Goal: Book appointment/travel/reservation

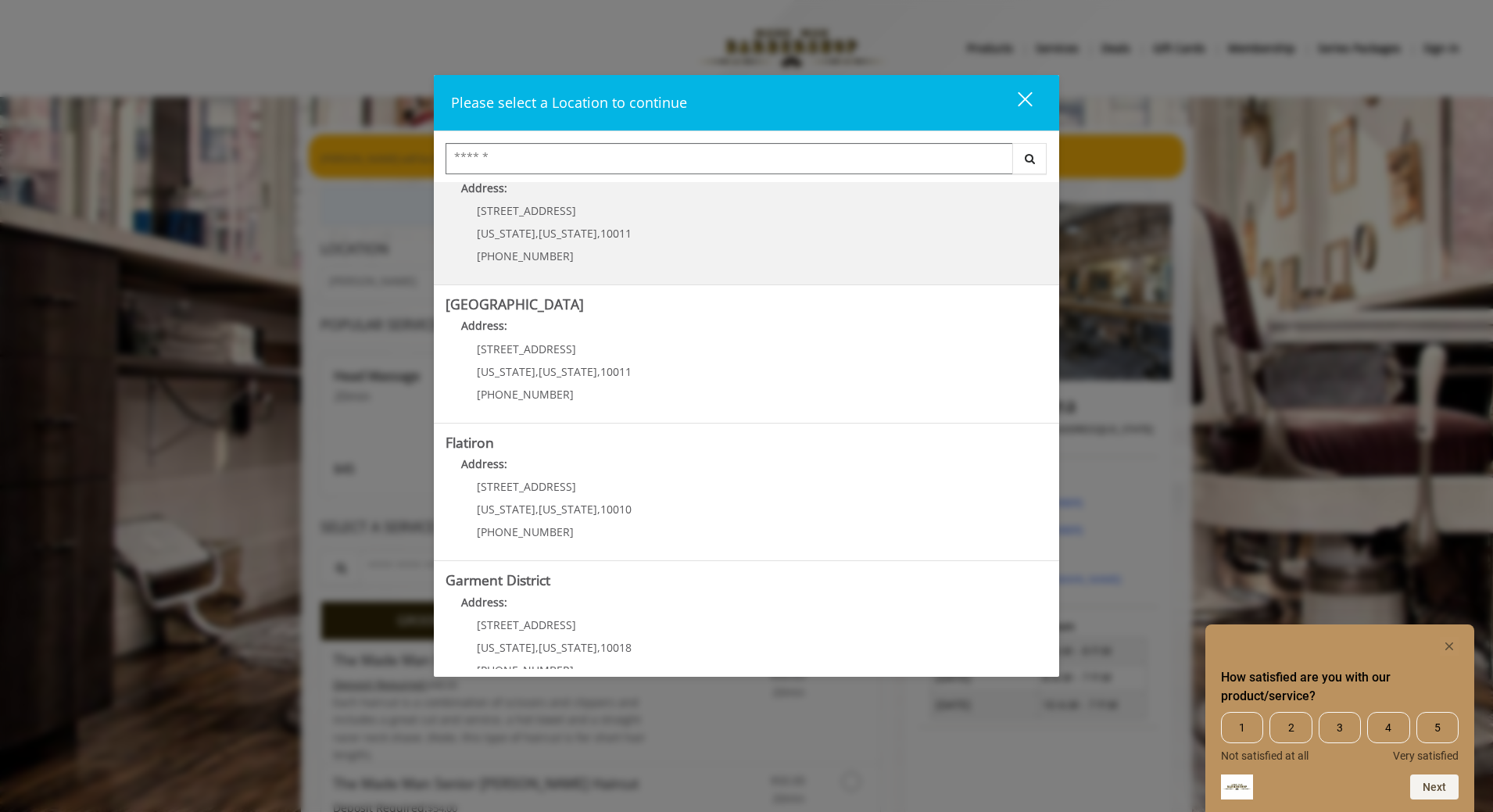
scroll to position [203, 0]
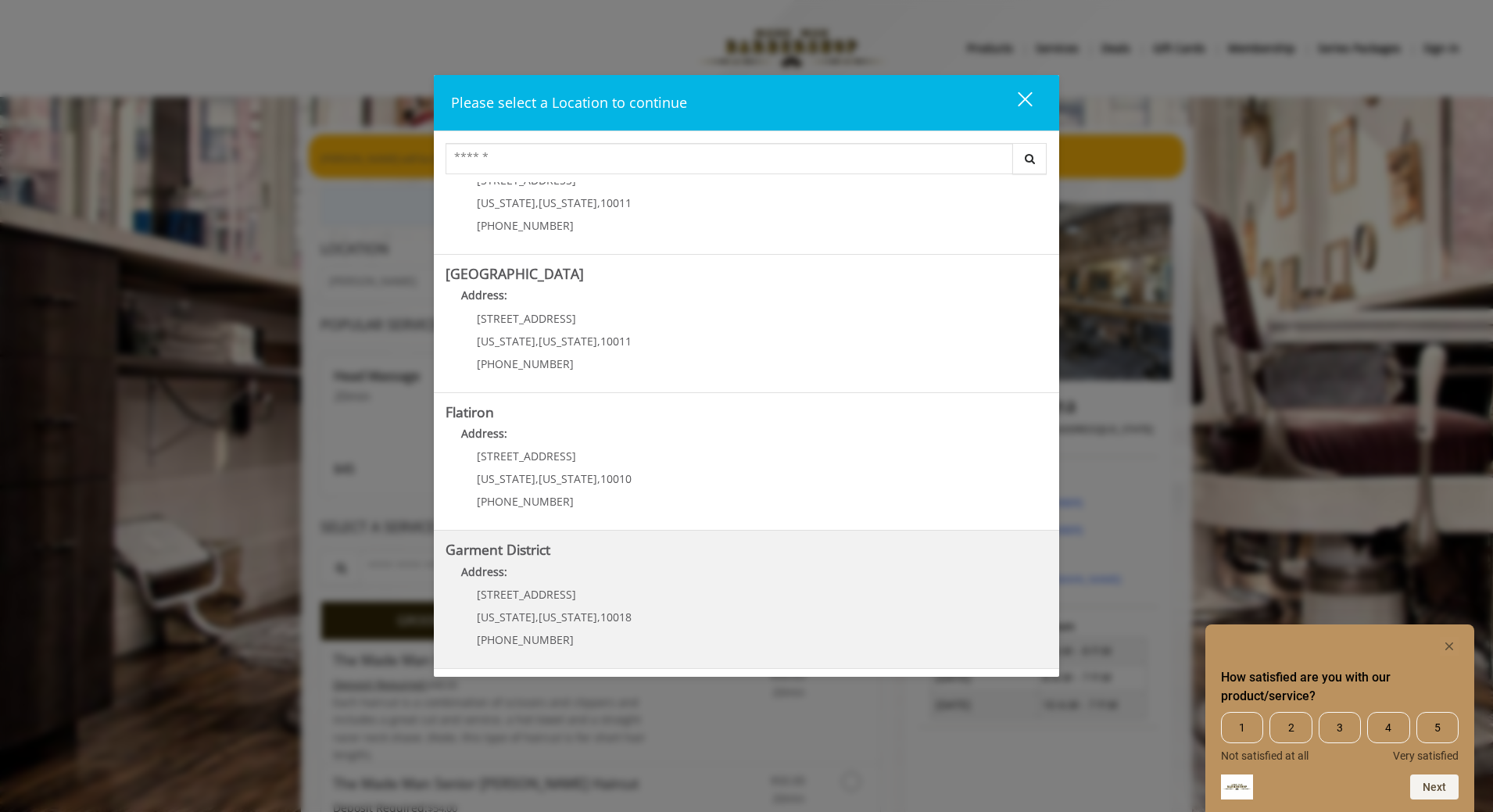
click at [644, 607] on District "Garment District Address: 1400 Broadway New York , New York , 10018 (212) 997-4…" at bounding box center [746, 599] width 602 height 114
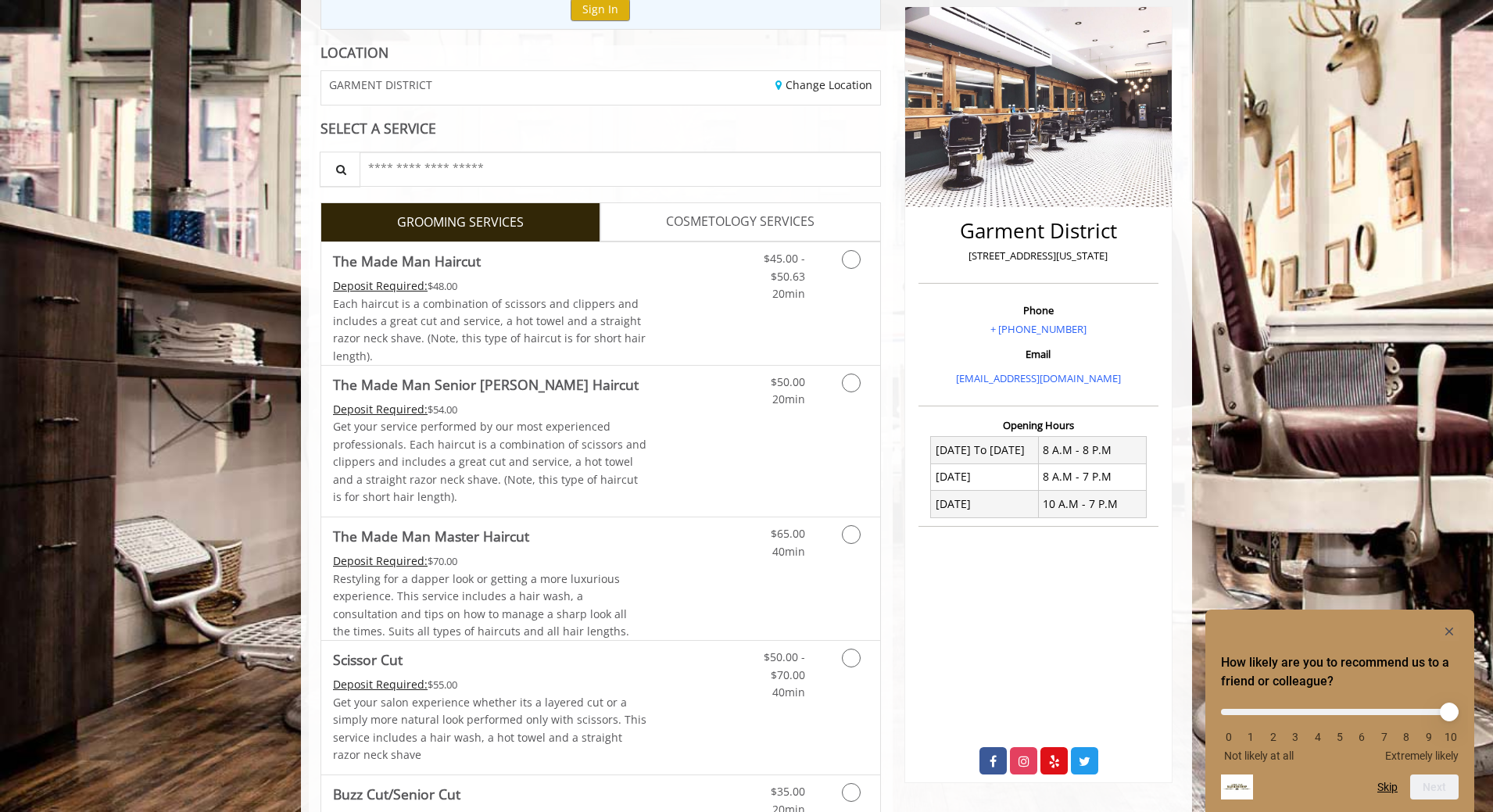
scroll to position [193, 0]
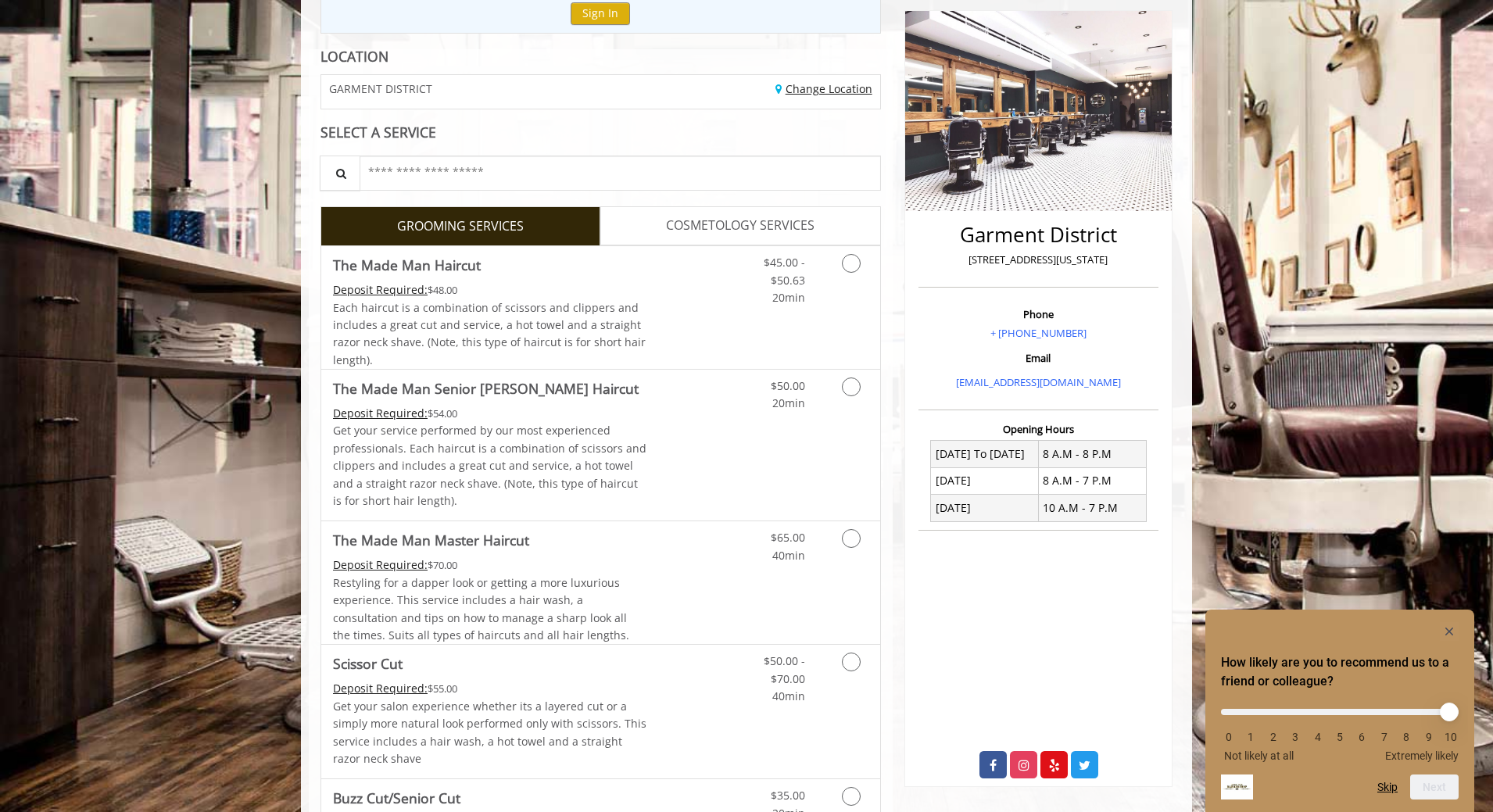
click at [808, 93] on link "Change Location" at bounding box center [824, 89] width 97 height 15
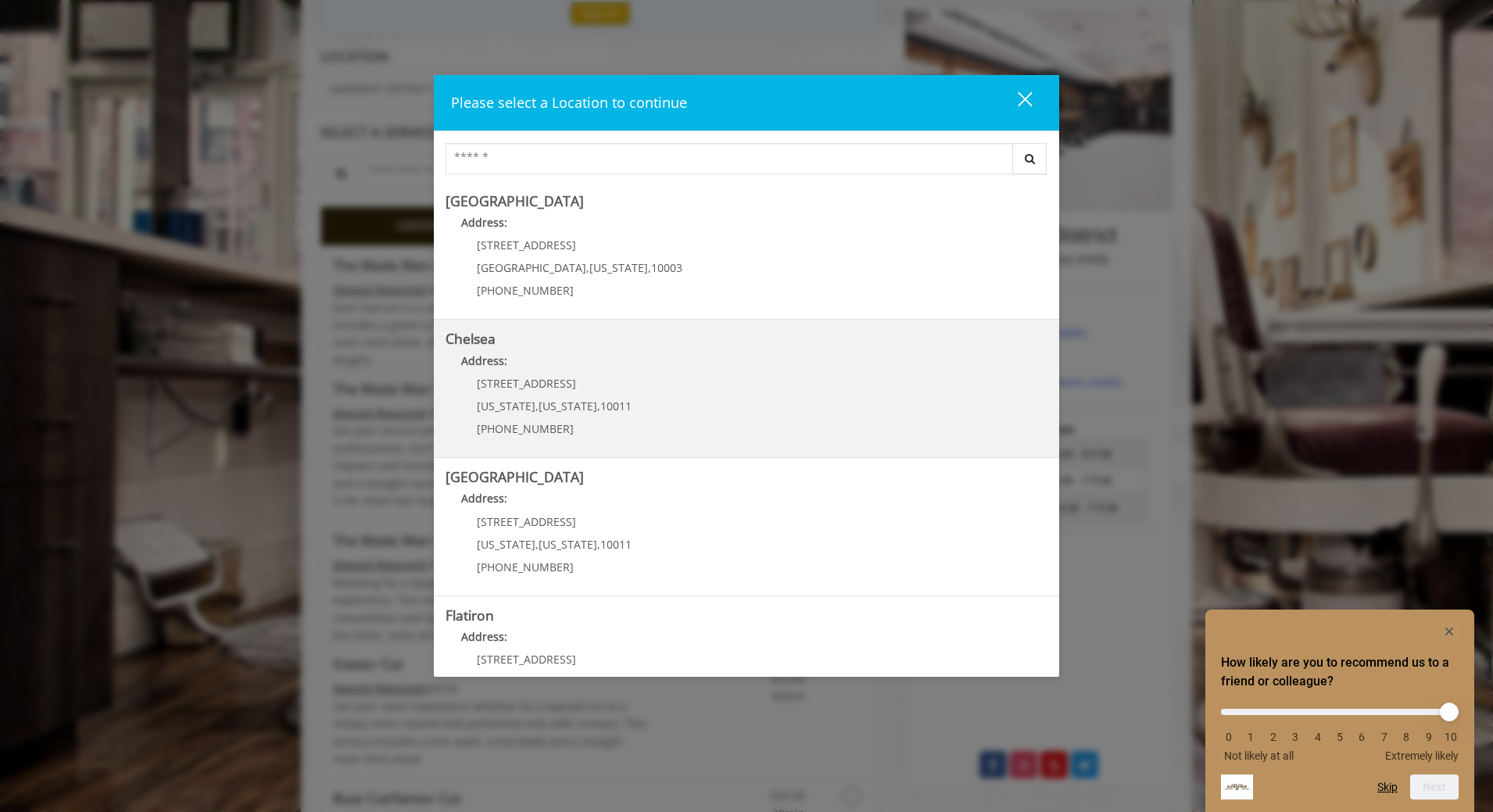
click at [699, 378] on link "Chelsea Address: 169/170 W 23rd St New York , New York , 10011 (917) 639-3902" at bounding box center [746, 388] width 602 height 114
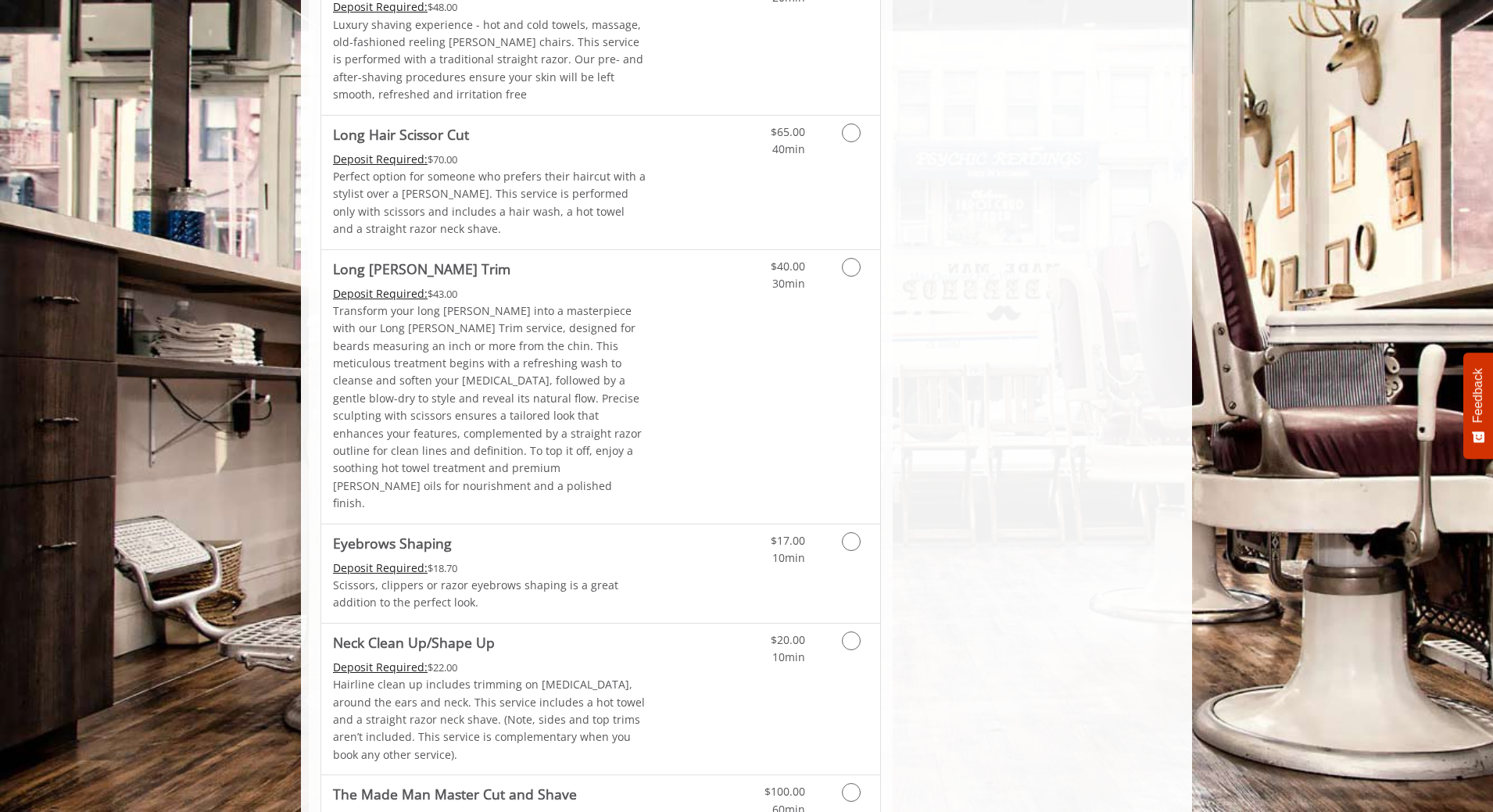
scroll to position [2218, 0]
click at [855, 248] on link "Grooming services" at bounding box center [849, 270] width 40 height 43
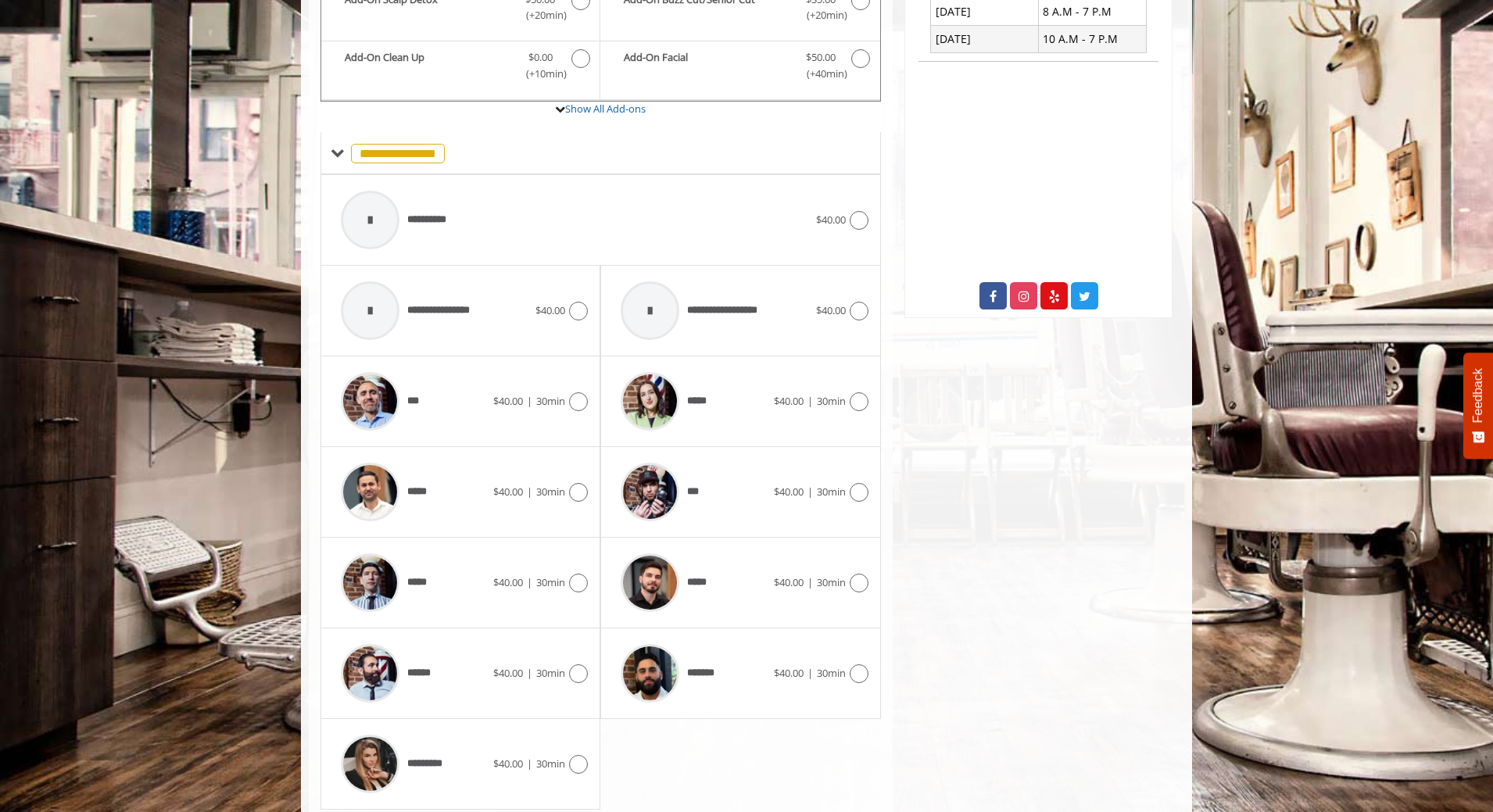
scroll to position [666, 0]
click at [562, 392] on span "$40.00 | 30min" at bounding box center [528, 401] width 72 height 16
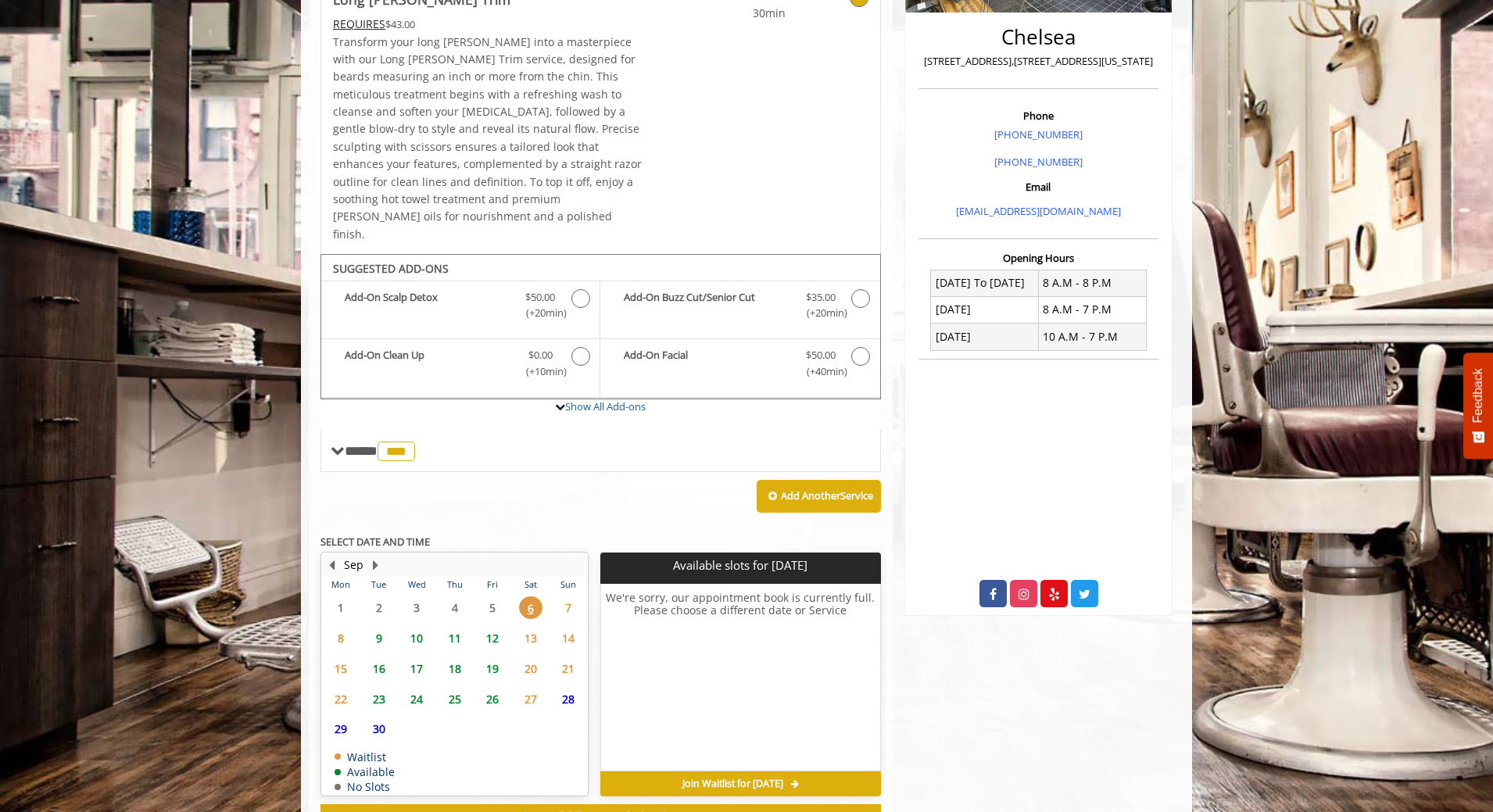
scroll to position [395, 0]
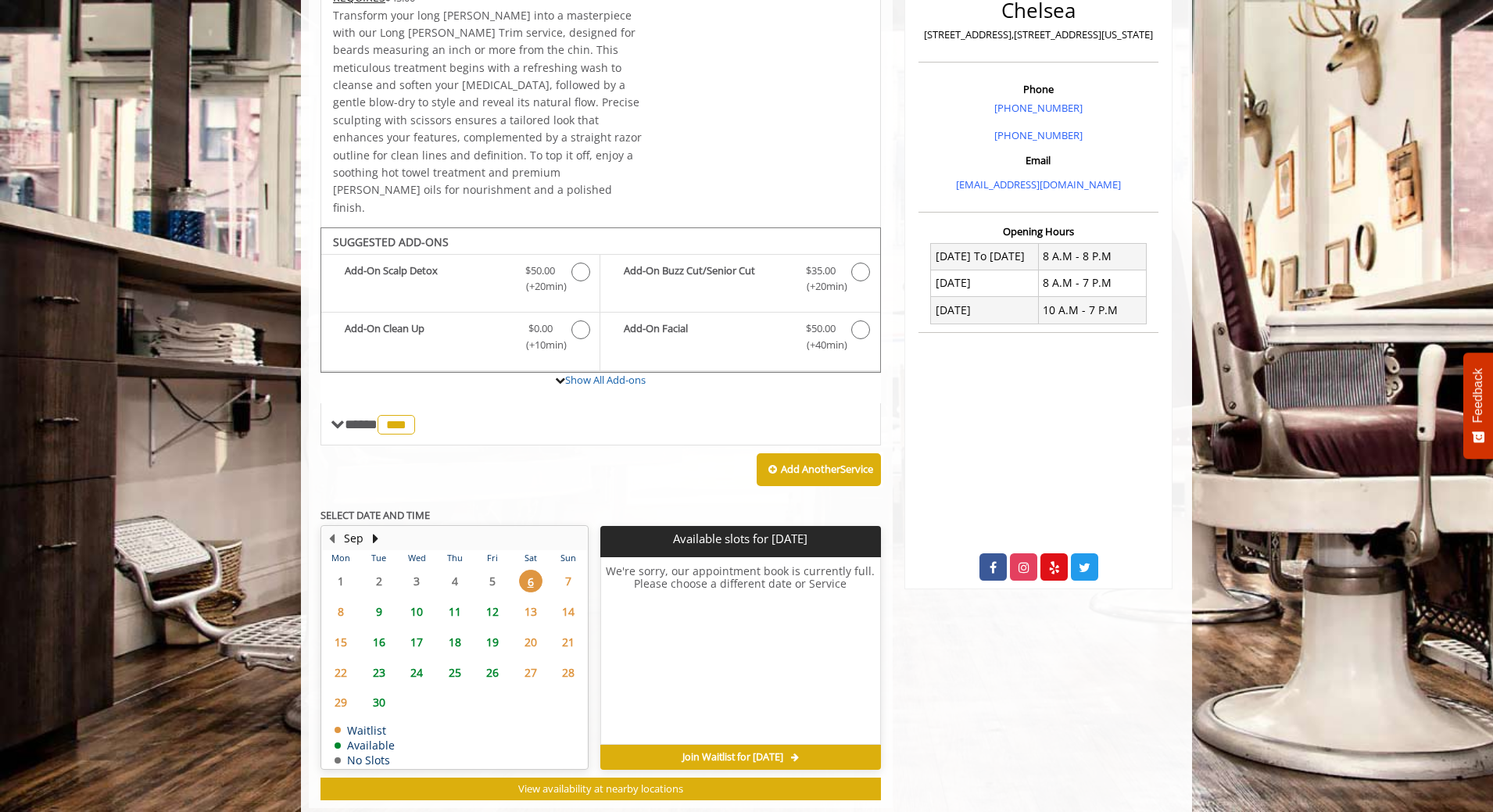
click at [568, 569] on span "7" at bounding box center [568, 581] width 23 height 23
click at [378, 600] on span "9" at bounding box center [379, 611] width 23 height 23
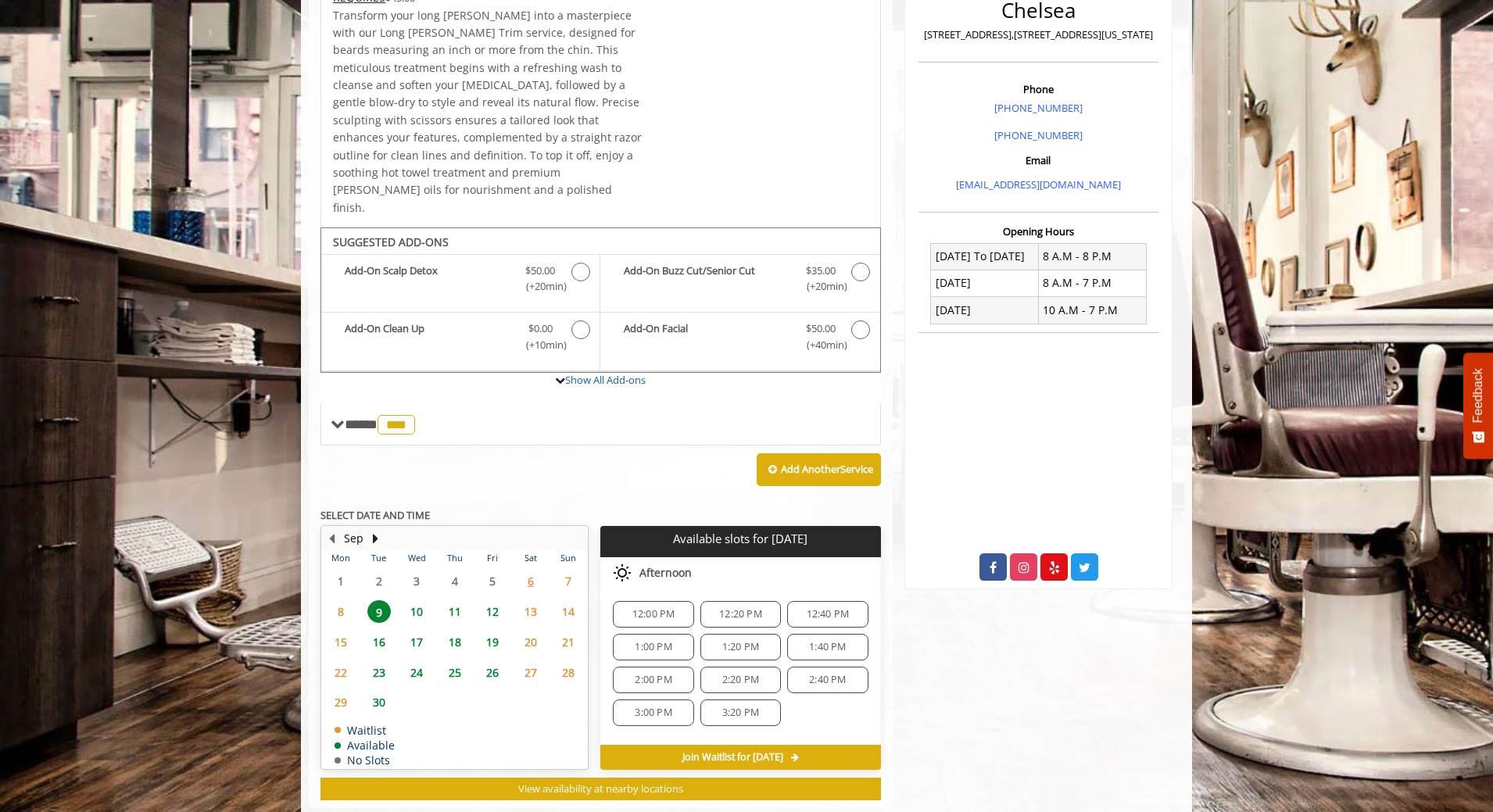
click at [574, 569] on span "7" at bounding box center [568, 581] width 23 height 23
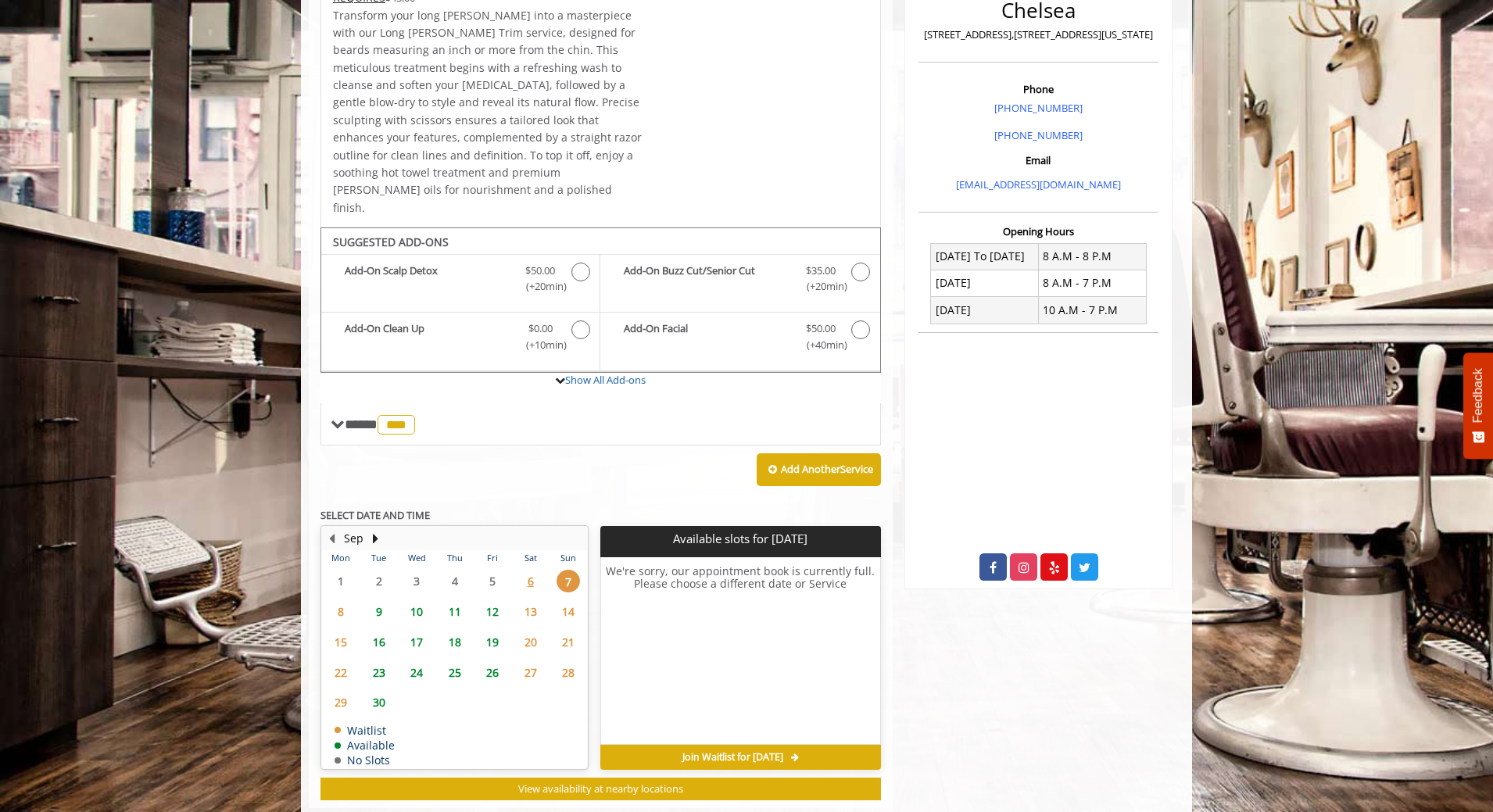
click at [533, 569] on span "6" at bounding box center [530, 581] width 23 height 23
click at [379, 600] on span "9" at bounding box center [379, 611] width 23 height 23
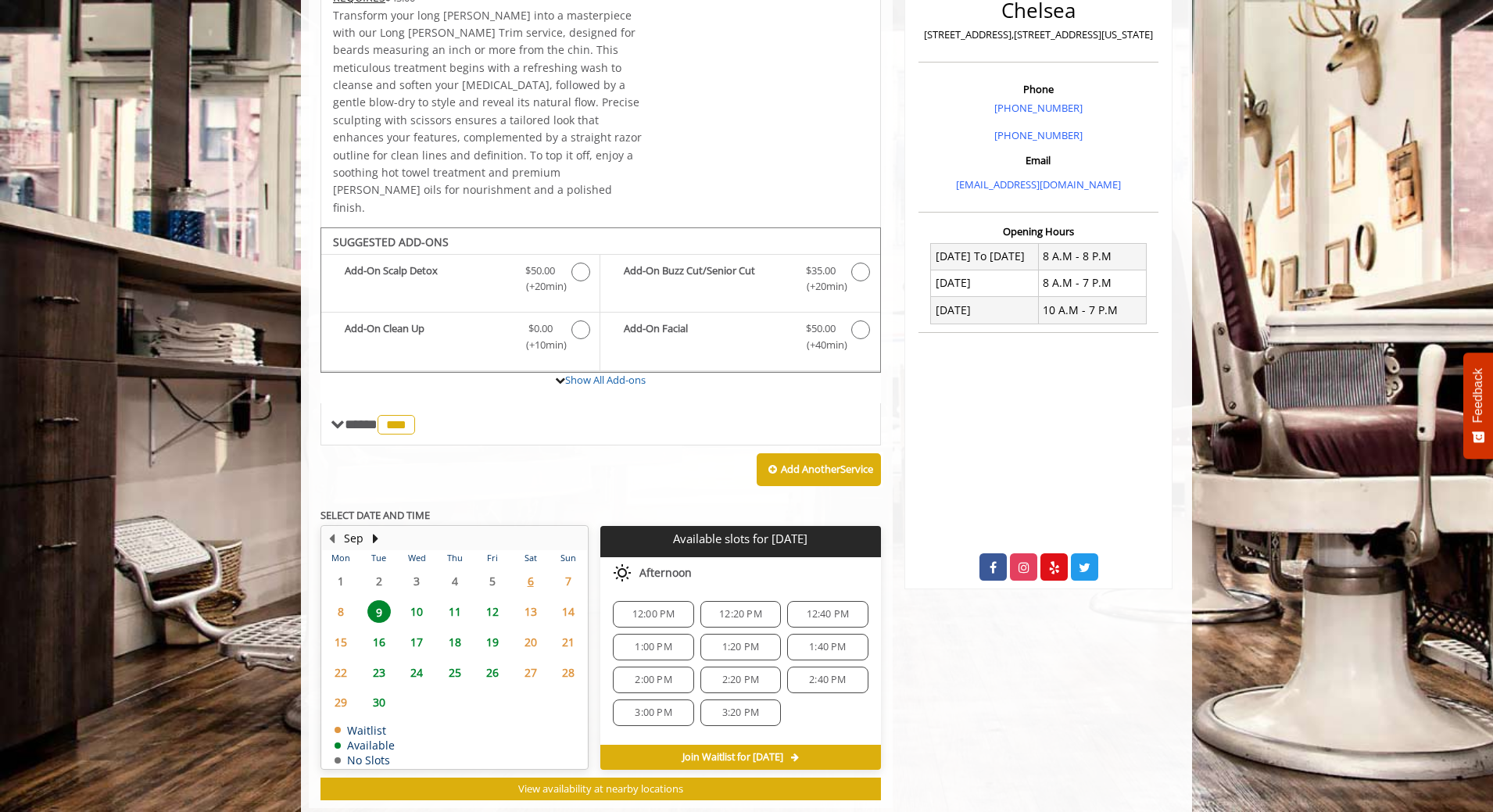
click at [420, 600] on span "10" at bounding box center [416, 611] width 23 height 23
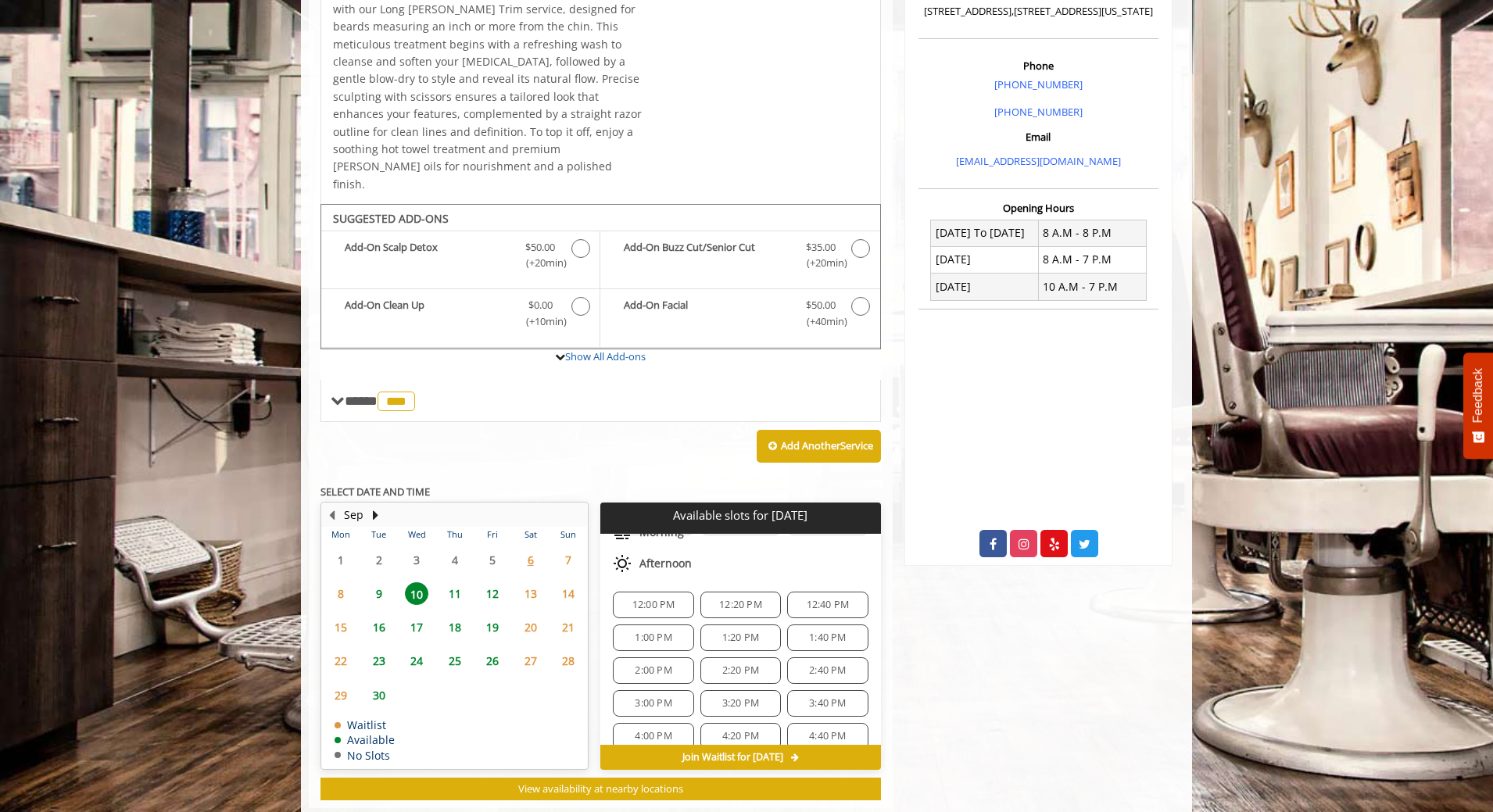
scroll to position [169, 0]
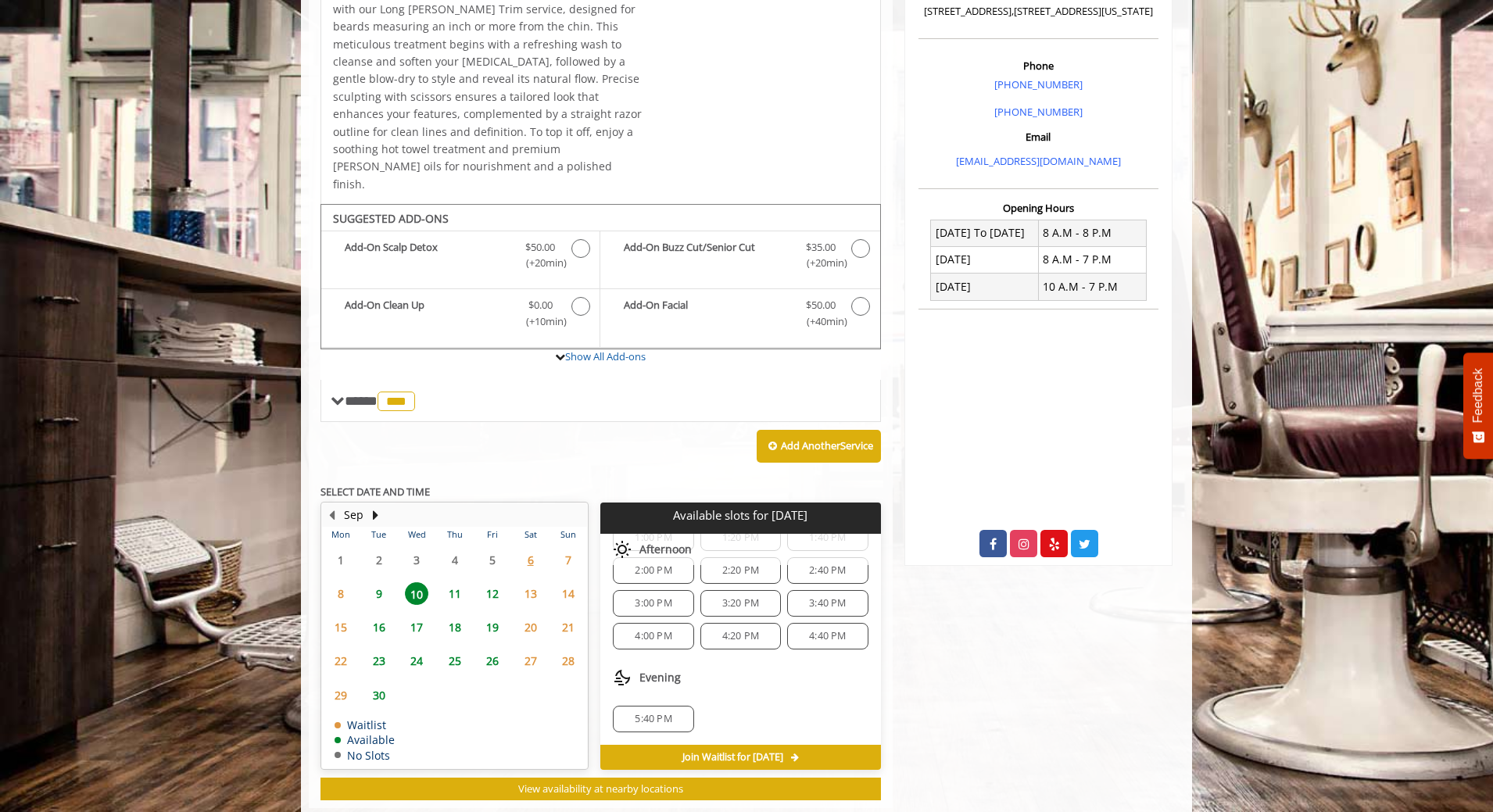
click at [681, 712] on span "5:40 PM" at bounding box center [653, 718] width 67 height 12
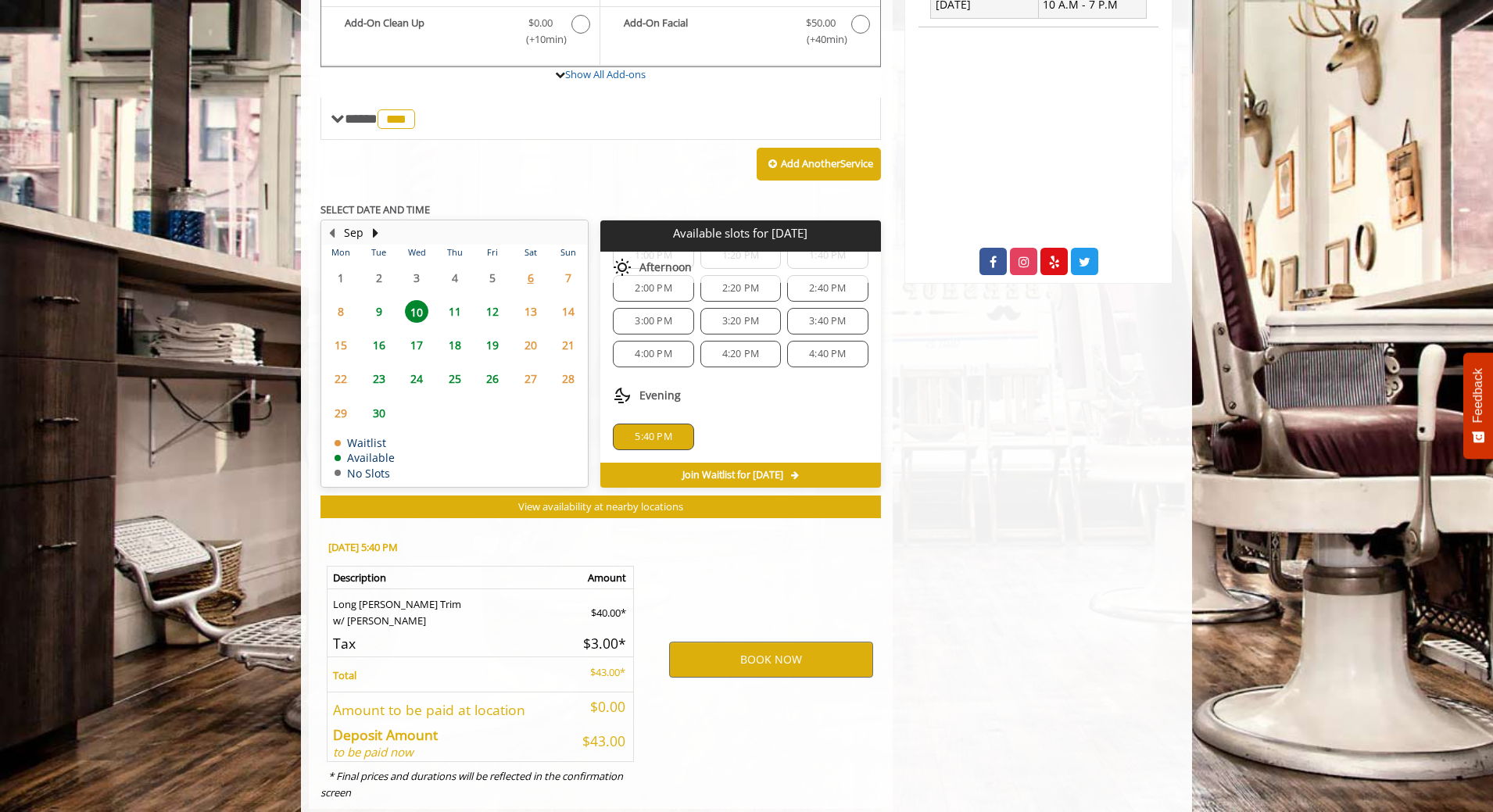
click at [563, 267] on span "7" at bounding box center [568, 278] width 23 height 23
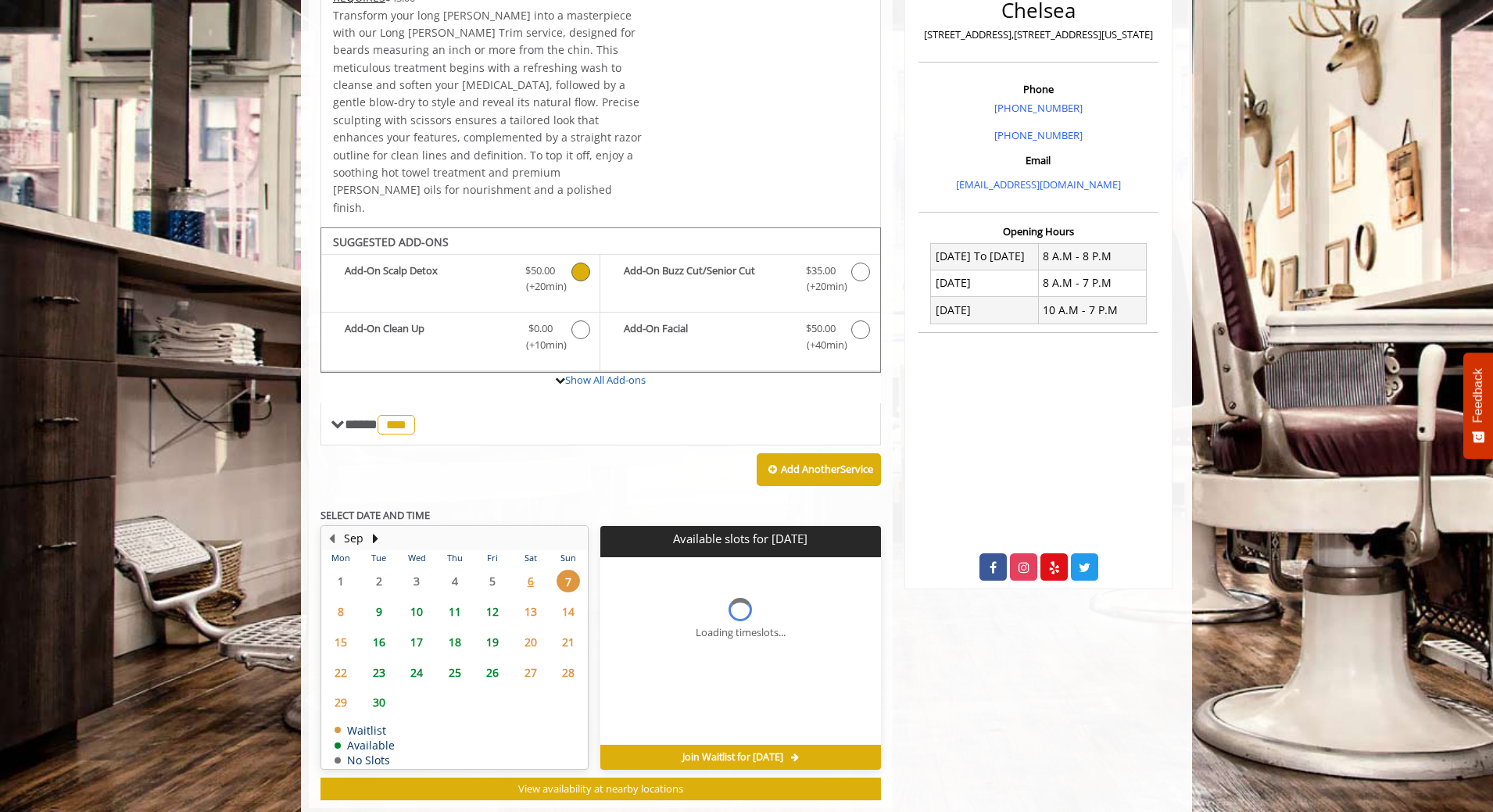
scroll to position [0, 0]
click at [783, 751] on span "Join Waitlist for Sun, Sep 07 2025" at bounding box center [733, 757] width 100 height 12
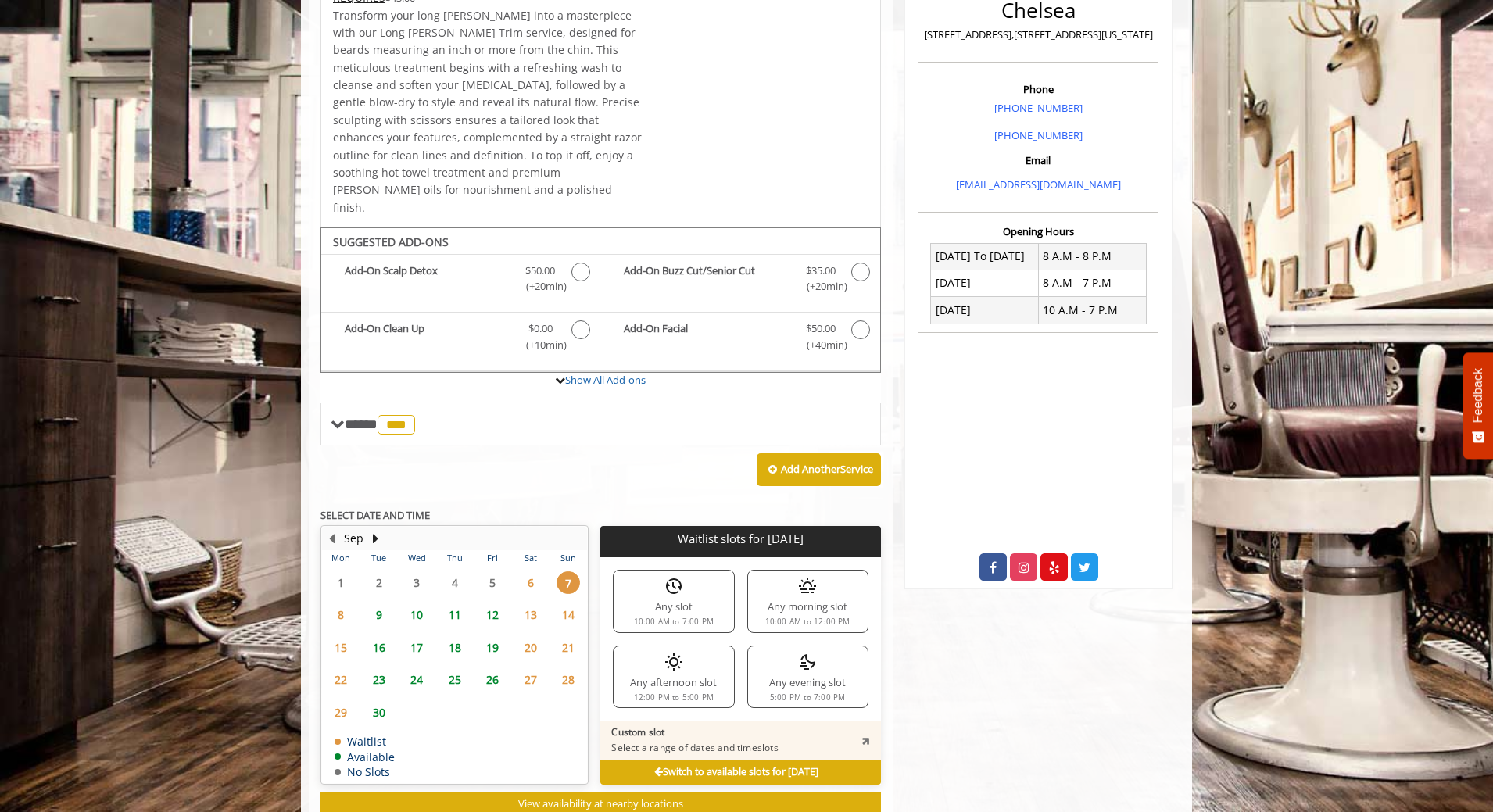
click at [676, 577] on img at bounding box center [673, 586] width 19 height 19
click at [766, 726] on p "Custom slot" at bounding box center [695, 731] width 166 height 12
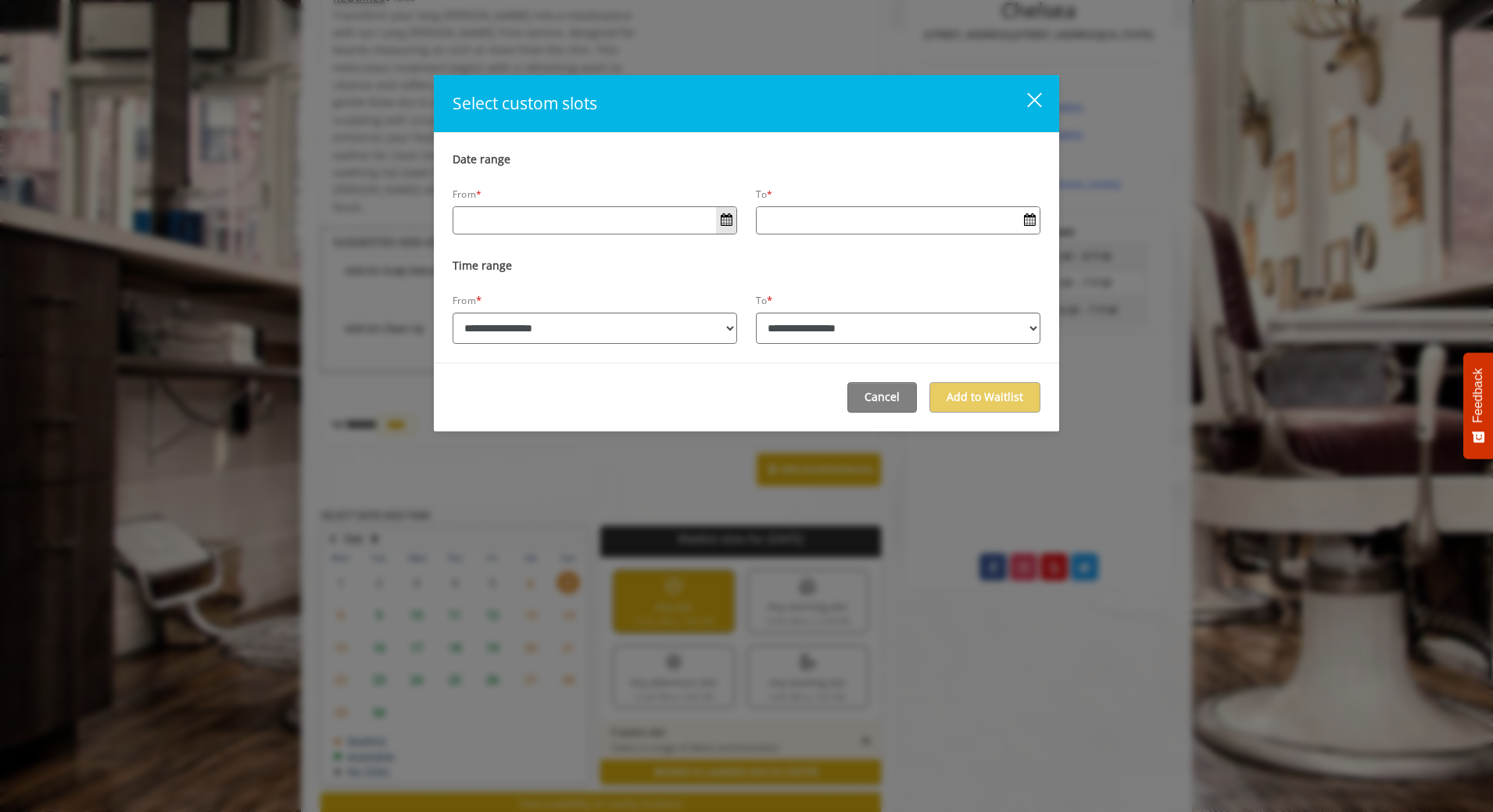
click at [725, 225] on span "Open Calendar" at bounding box center [726, 219] width 12 height 12
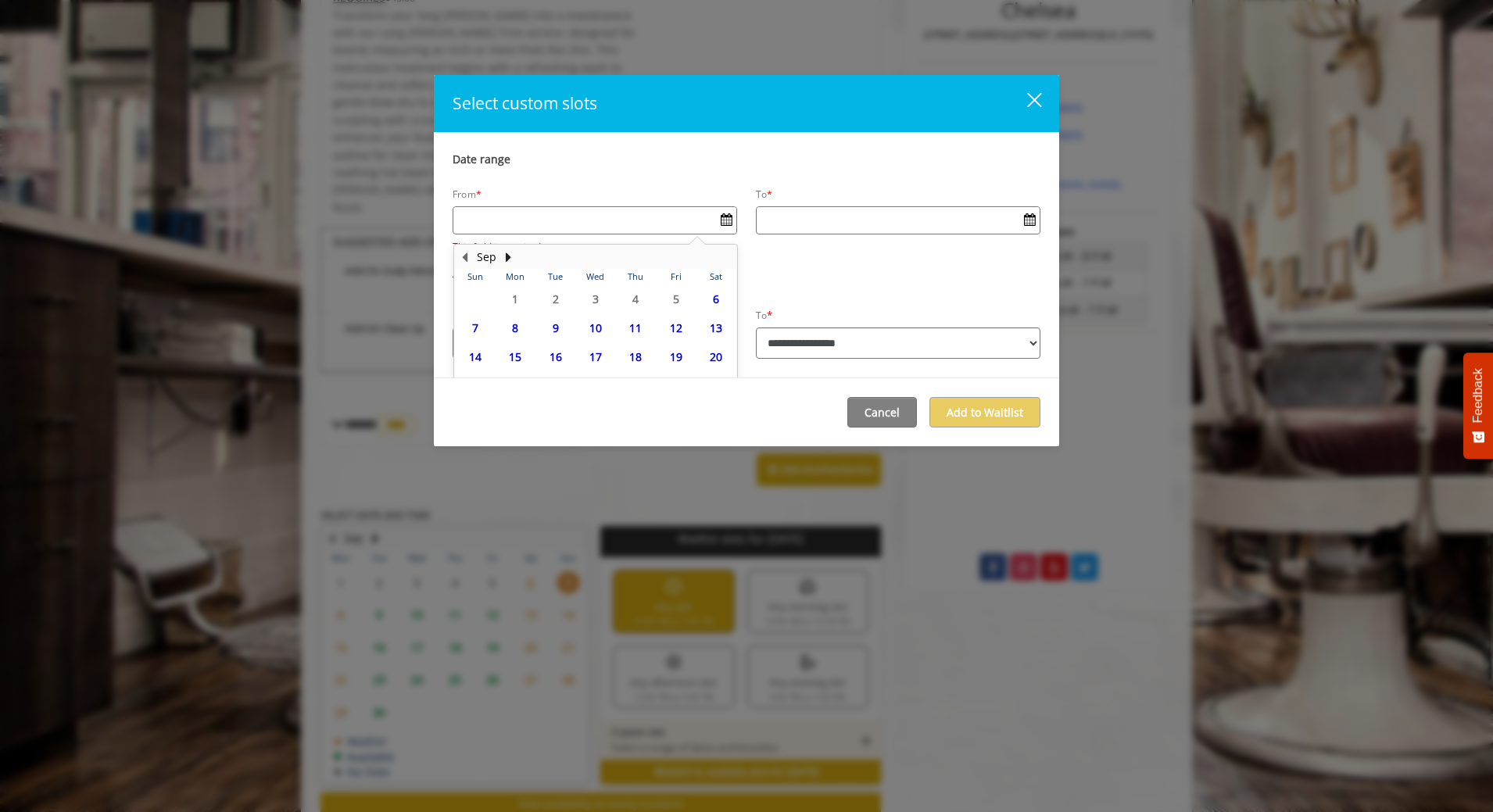
click at [483, 330] on span "7" at bounding box center [475, 328] width 23 height 23
type input "**********"
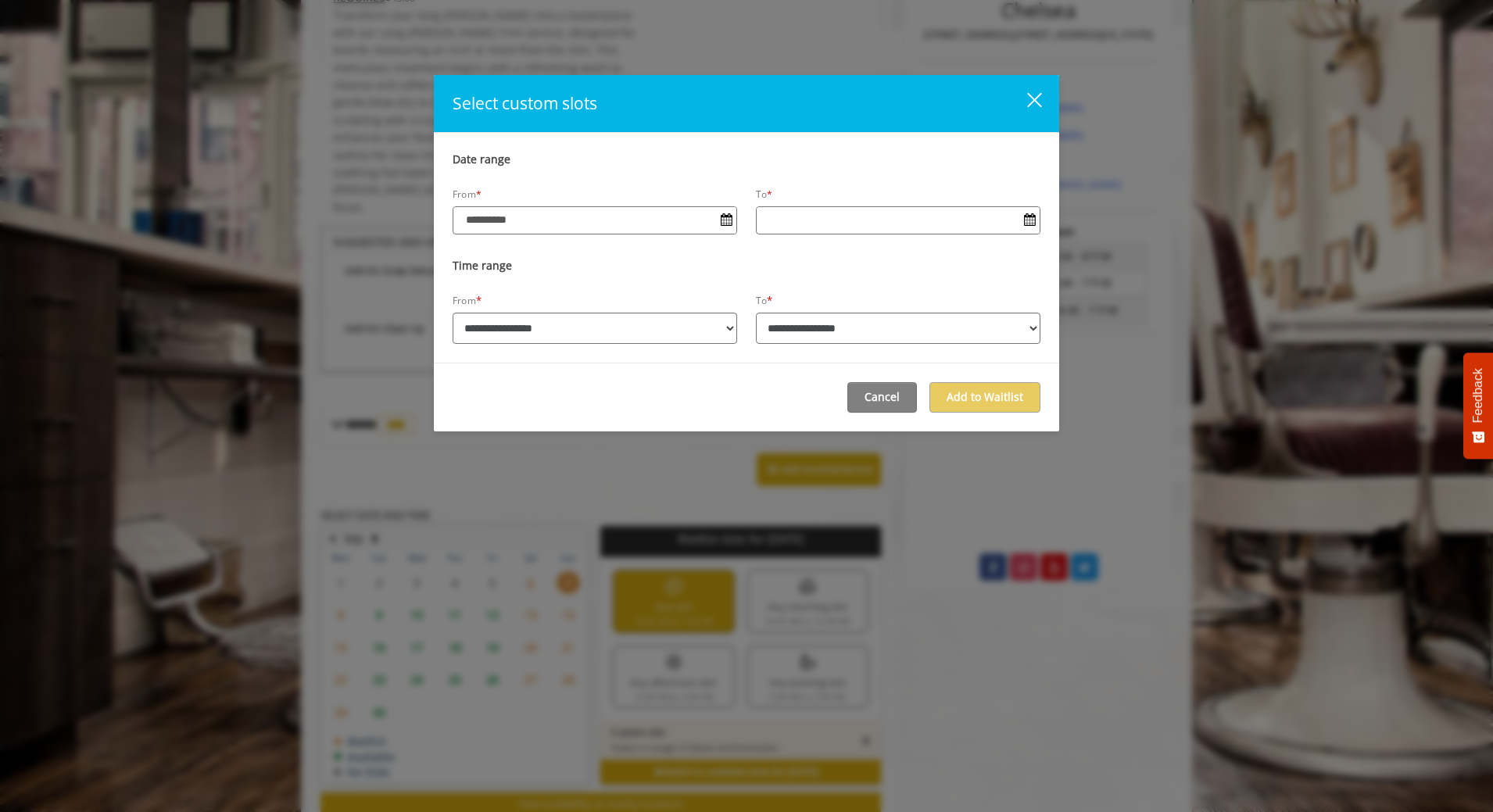
click at [872, 232] on input "Date input field" at bounding box center [898, 220] width 283 height 25
click at [1035, 220] on span "Open Calendar" at bounding box center [1030, 219] width 12 height 12
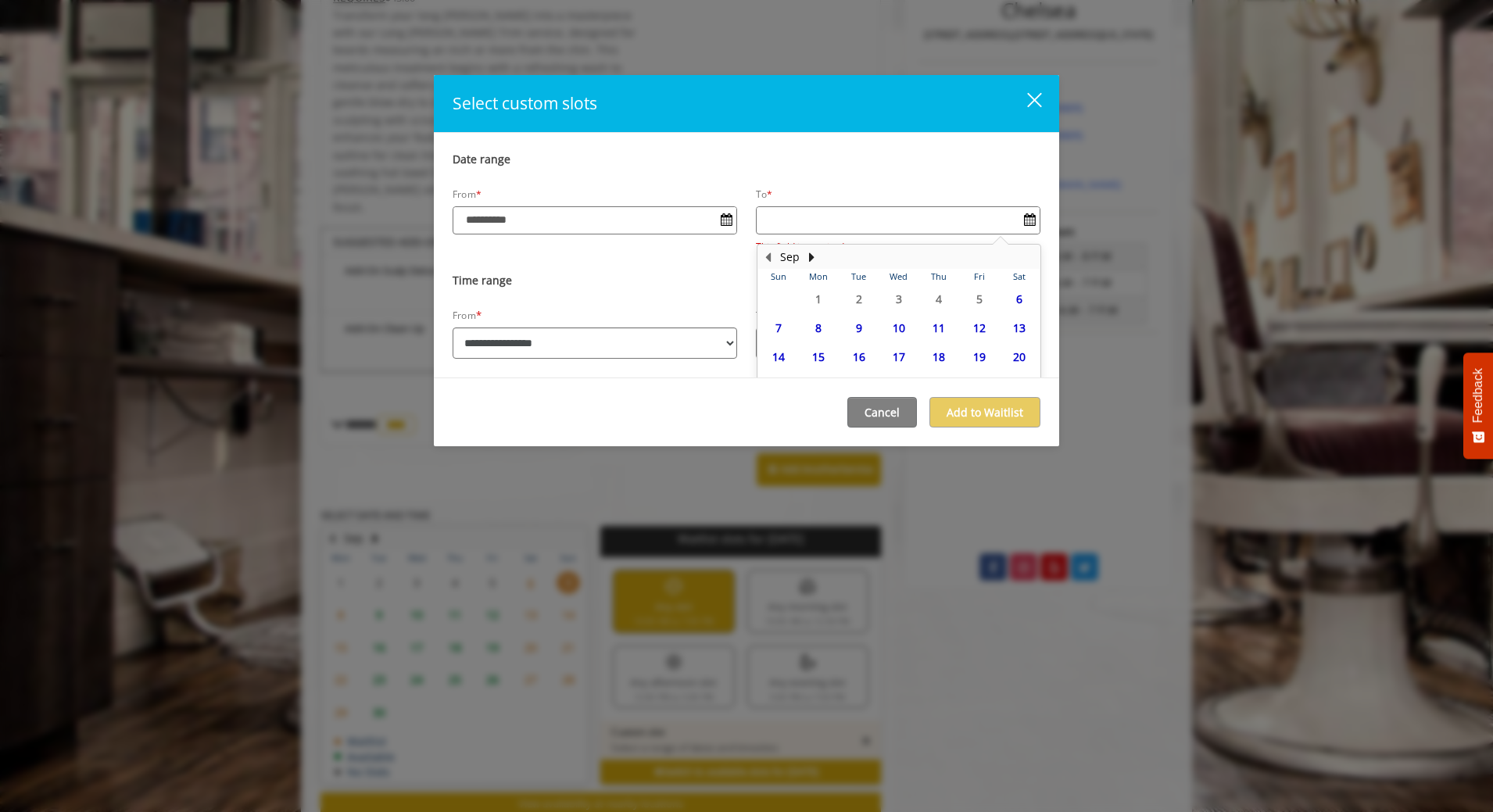
click at [777, 330] on span "7" at bounding box center [778, 328] width 23 height 23
type input "**********"
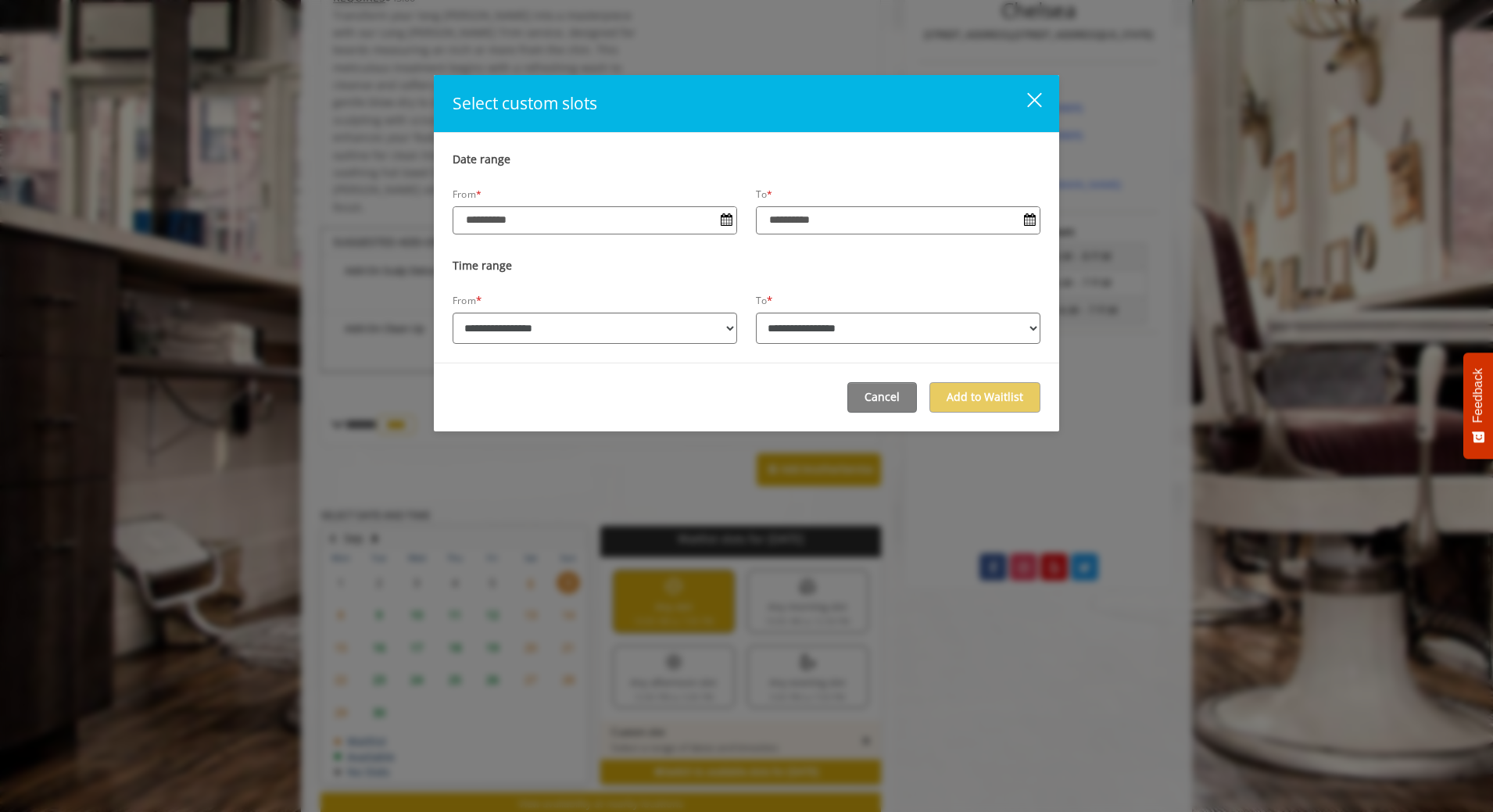
click at [453, 313] on select "**********" at bounding box center [595, 328] width 285 height 31
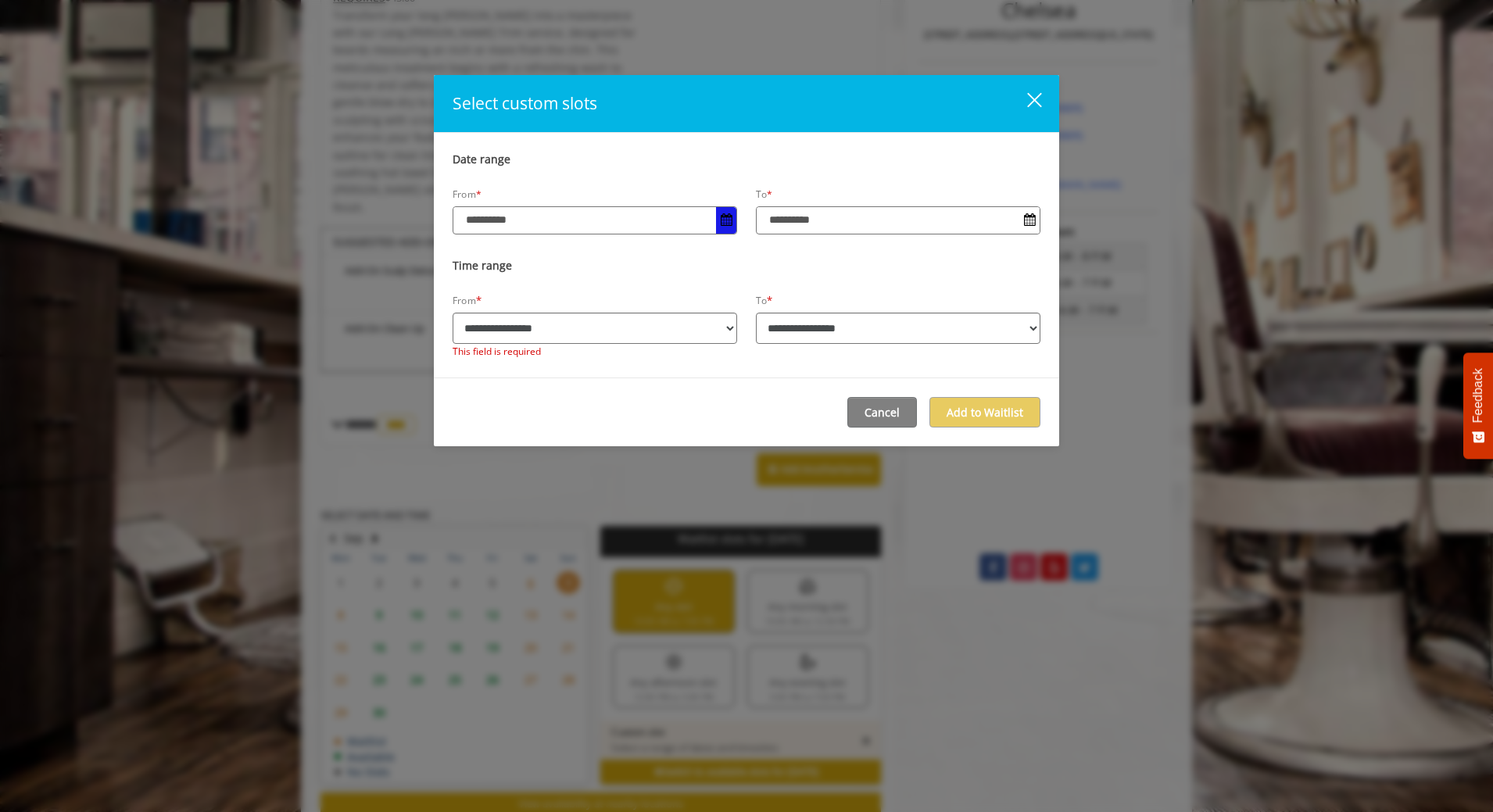
click at [724, 225] on span "Open Calendar" at bounding box center [726, 219] width 12 height 12
click at [781, 271] on p "Time range" at bounding box center [746, 265] width 588 height 16
click at [453, 313] on select "**********" at bounding box center [595, 328] width 285 height 31
select select "**********"
click option "********" at bounding box center [0, 0] width 0 height 0
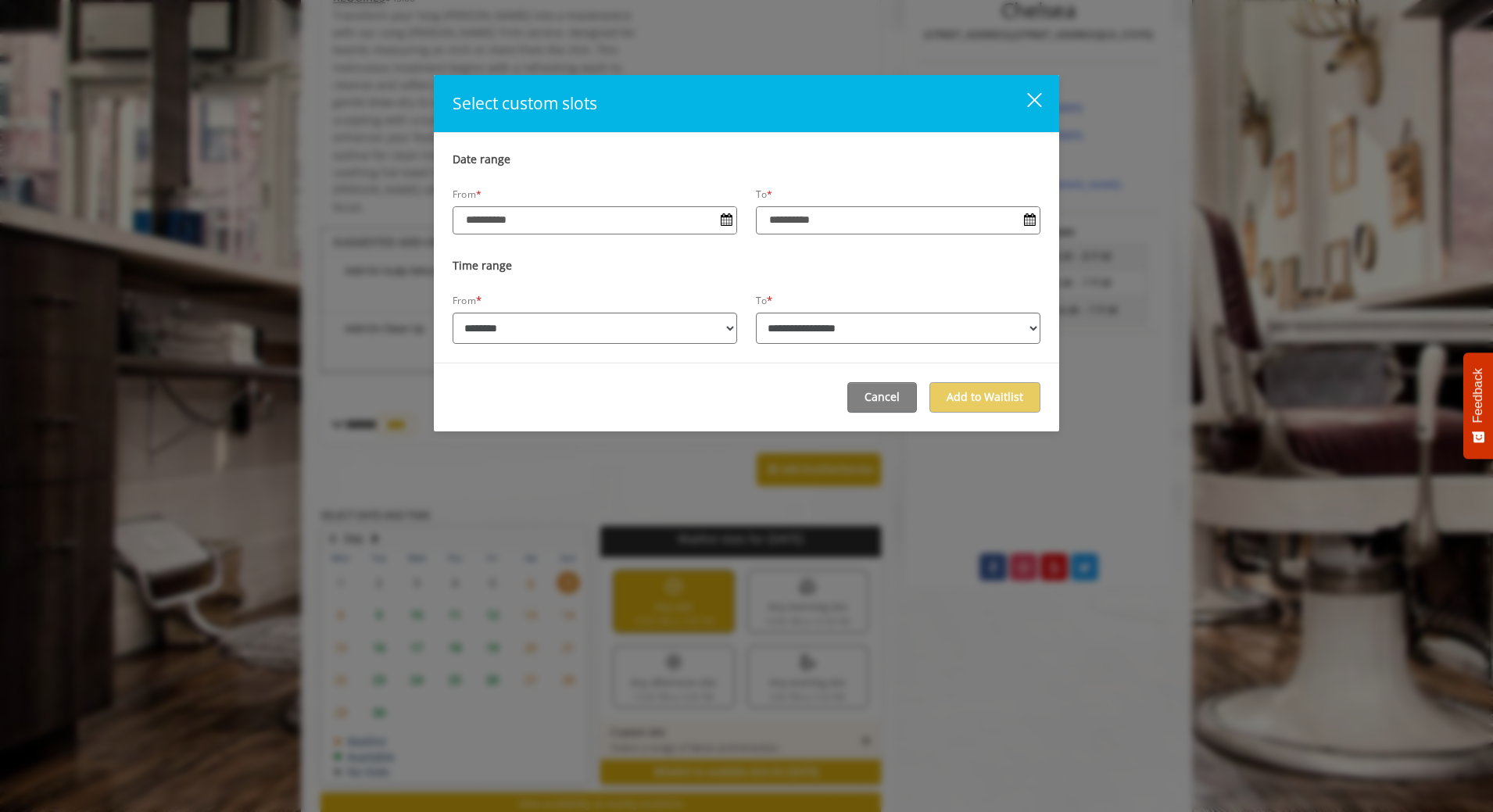
click at [756, 313] on select "**********" at bounding box center [898, 328] width 285 height 31
select select "**********"
click option "*******" at bounding box center [0, 0] width 0 height 0
click at [981, 399] on button "Add to Waitlist" at bounding box center [984, 397] width 111 height 30
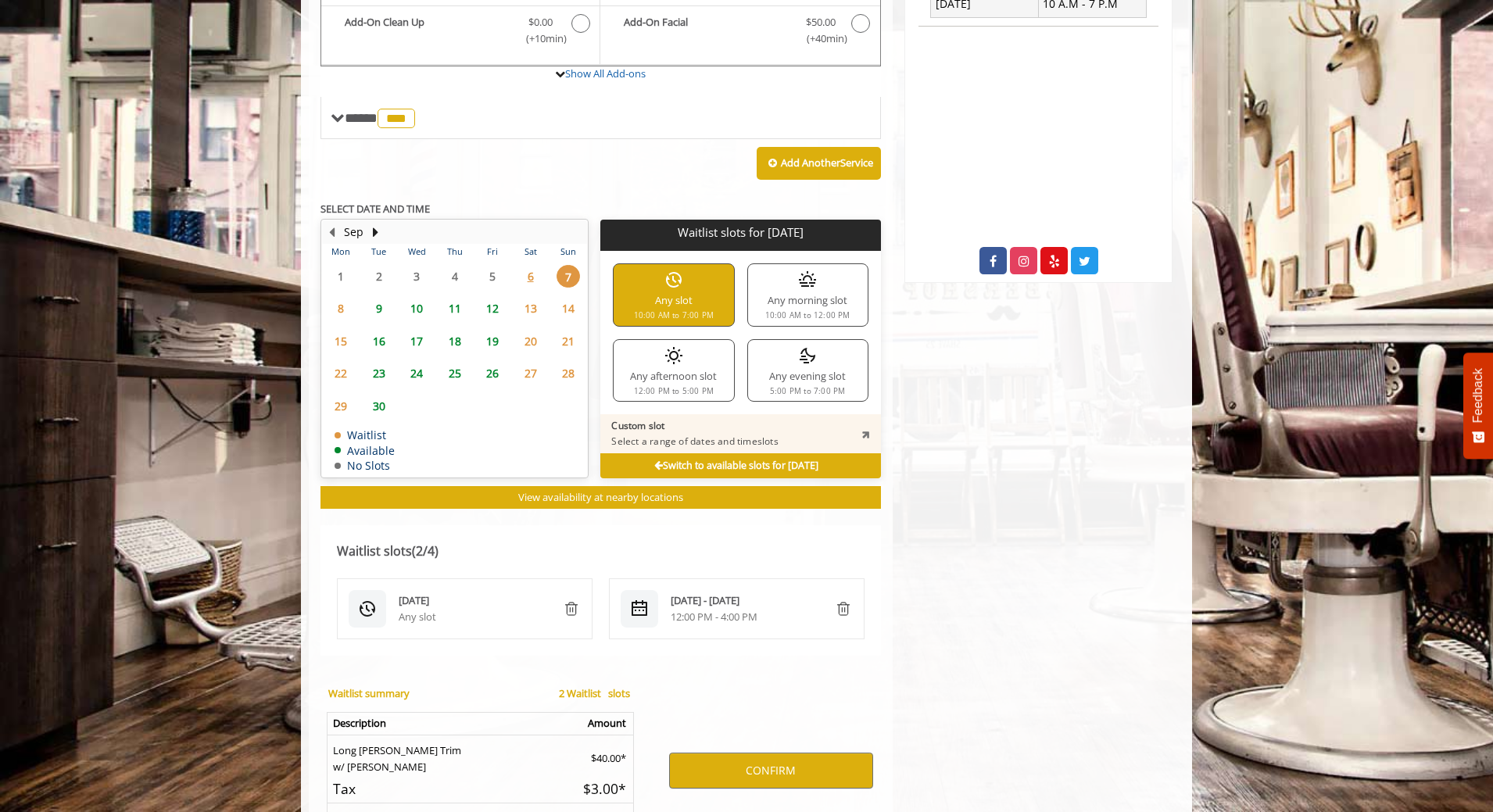
scroll to position [741, 0]
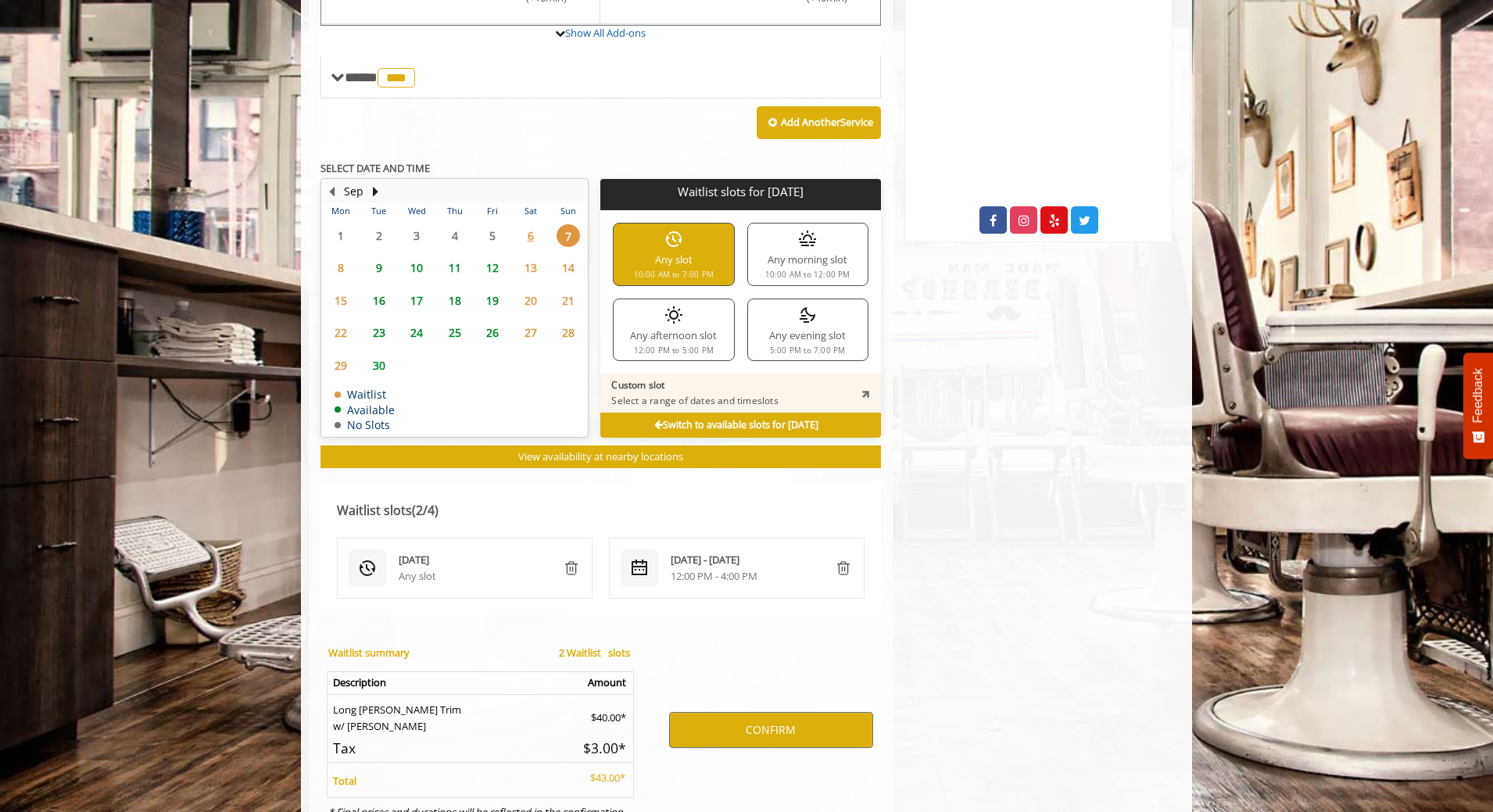
click at [574, 559] on img "remove" at bounding box center [571, 568] width 19 height 19
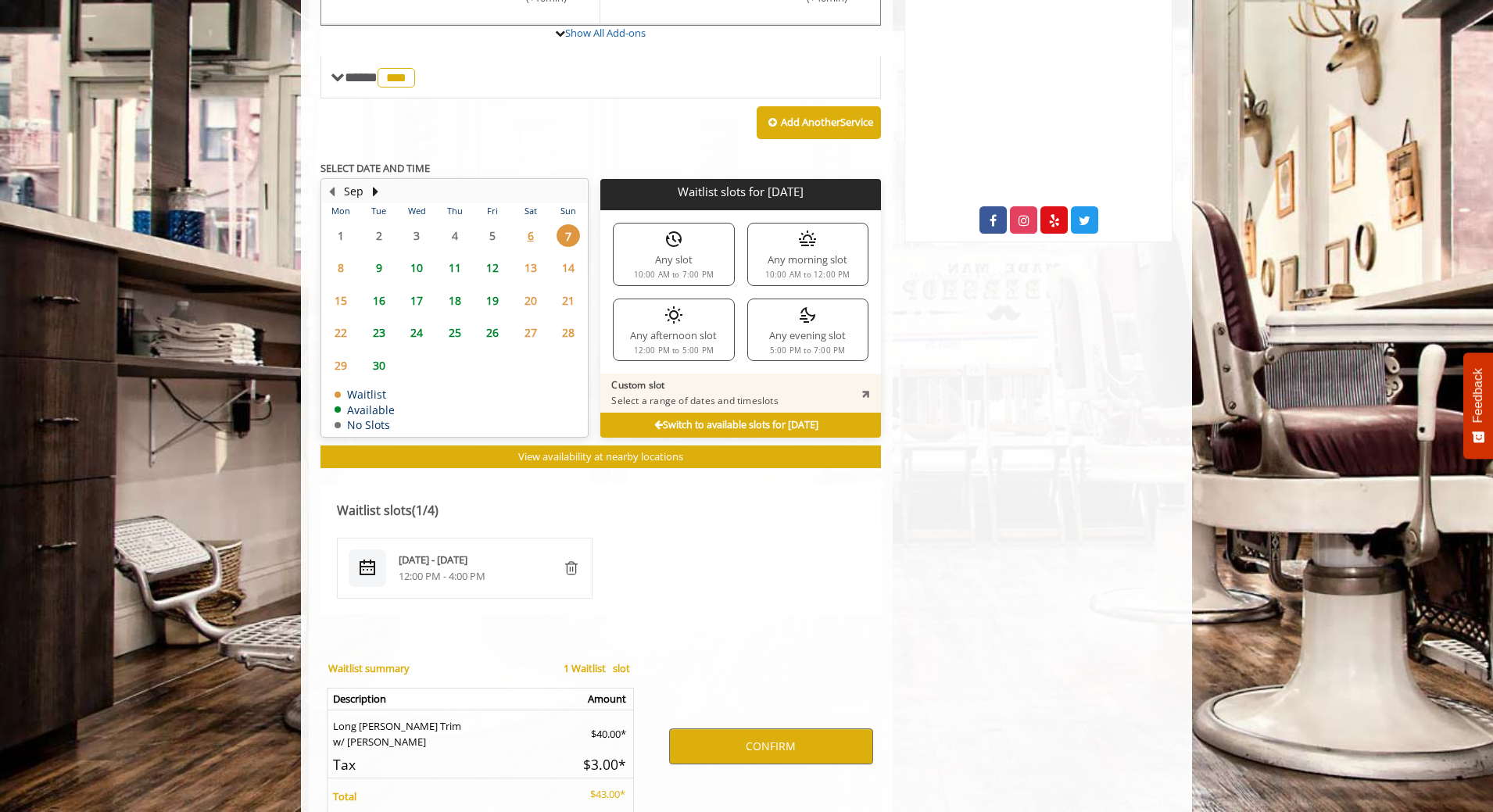
scroll to position [793, 0]
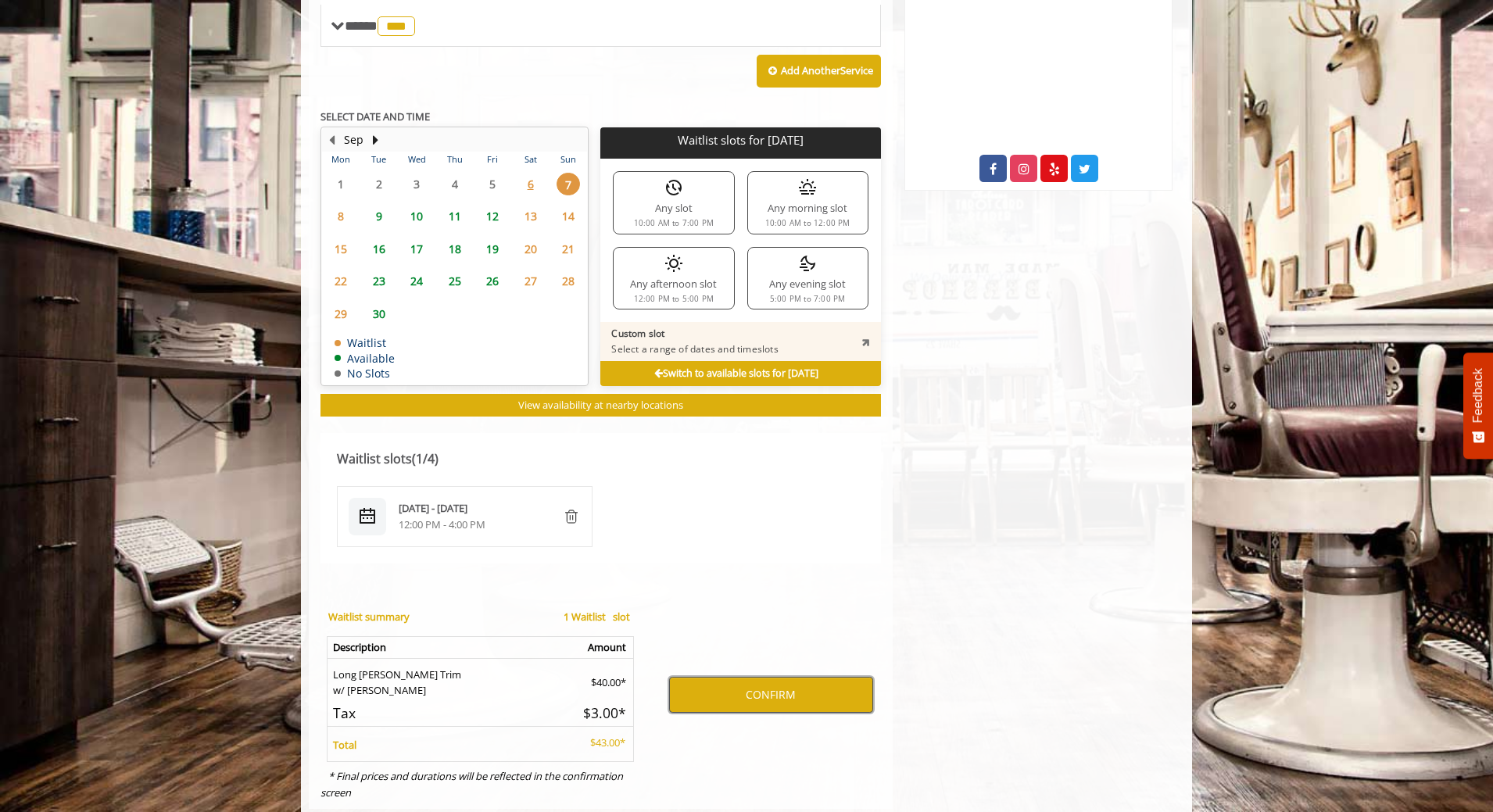
click at [798, 676] on button "CONFIRM" at bounding box center [771, 694] width 204 height 36
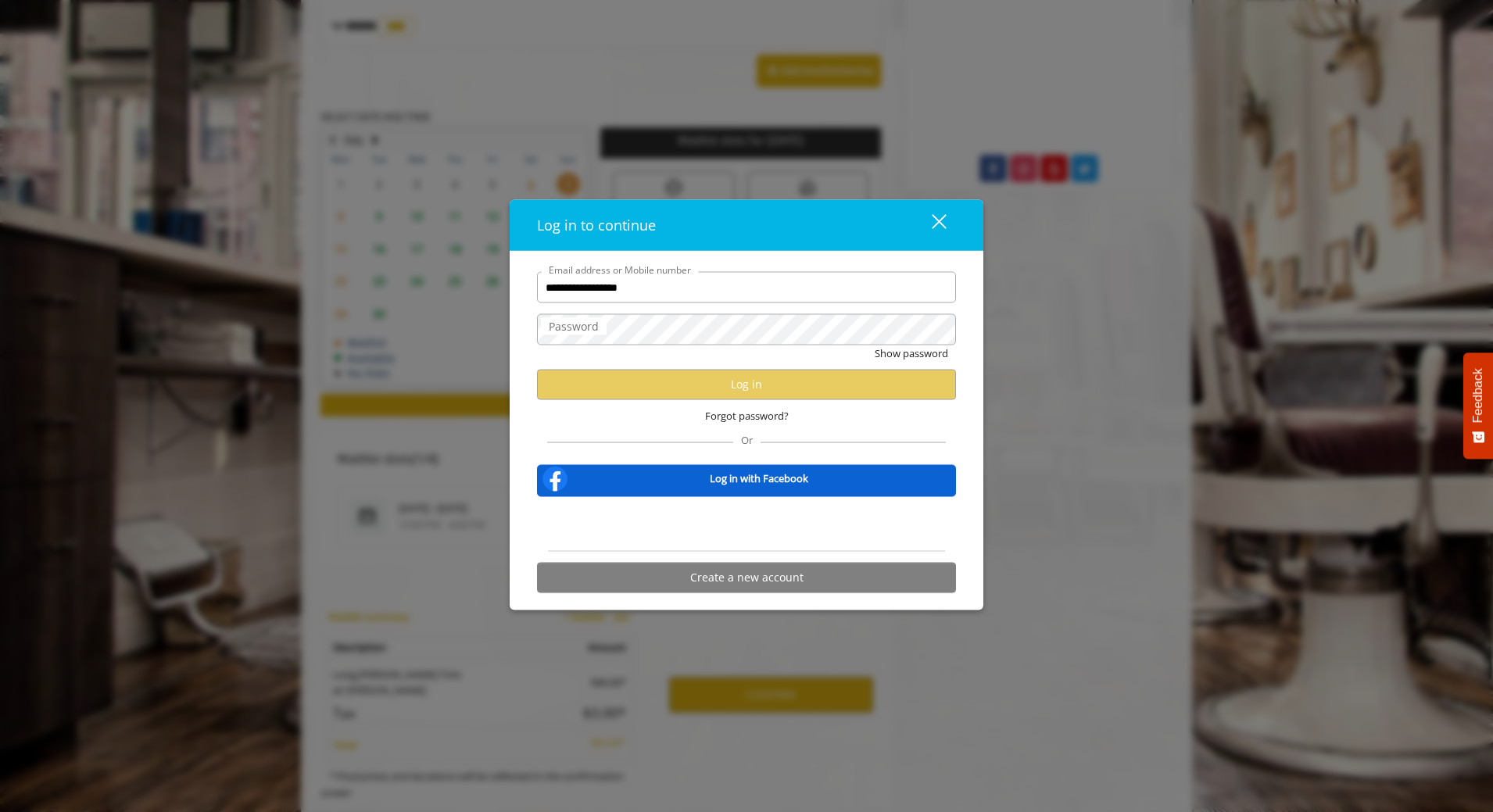
type input "**********"
click at [804, 514] on div "Sign in with Google. Opens in new tab" at bounding box center [746, 523] width 143 height 35
click at [807, 584] on button "Create a new account" at bounding box center [746, 577] width 419 height 30
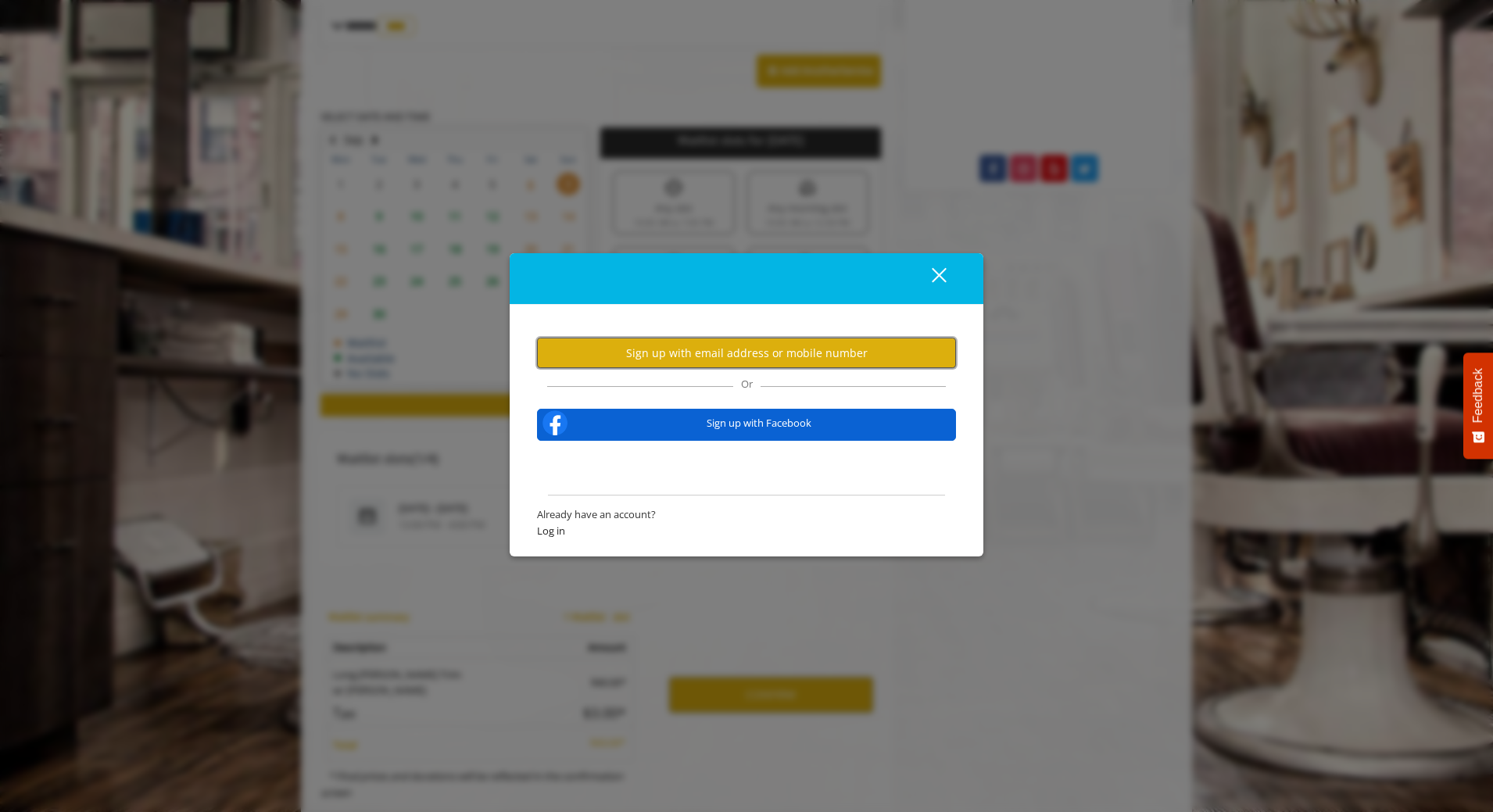
click at [803, 354] on button "Sign up with email address or mobile number" at bounding box center [746, 352] width 419 height 30
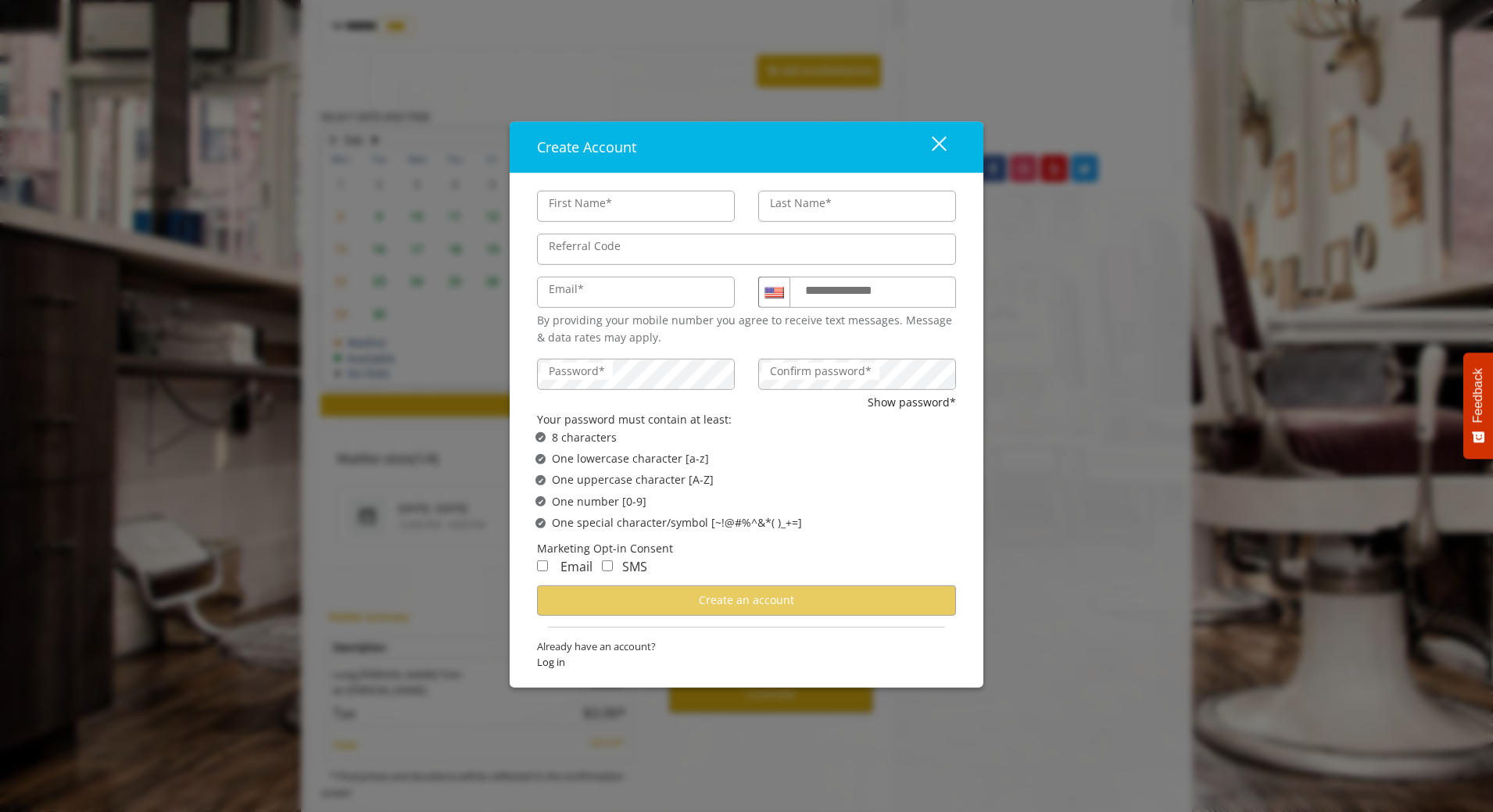
type input "****"
click at [875, 204] on input "Last Name*" at bounding box center [857, 206] width 198 height 31
click at [616, 261] on input "Referral Code" at bounding box center [746, 249] width 419 height 31
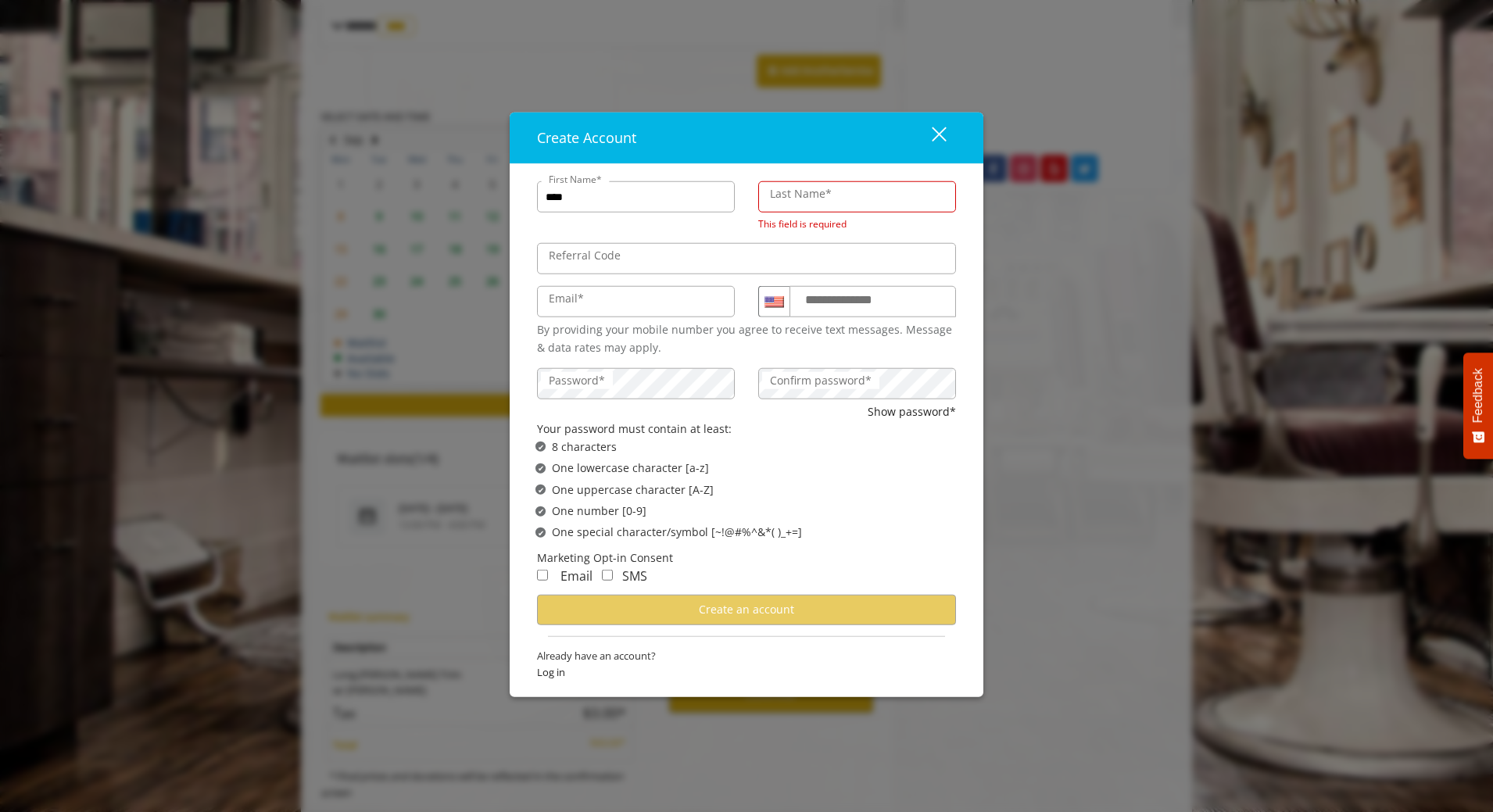
click at [821, 190] on label "Last Name*" at bounding box center [801, 193] width 77 height 17
click at [821, 190] on input "Last Name*" at bounding box center [857, 197] width 198 height 31
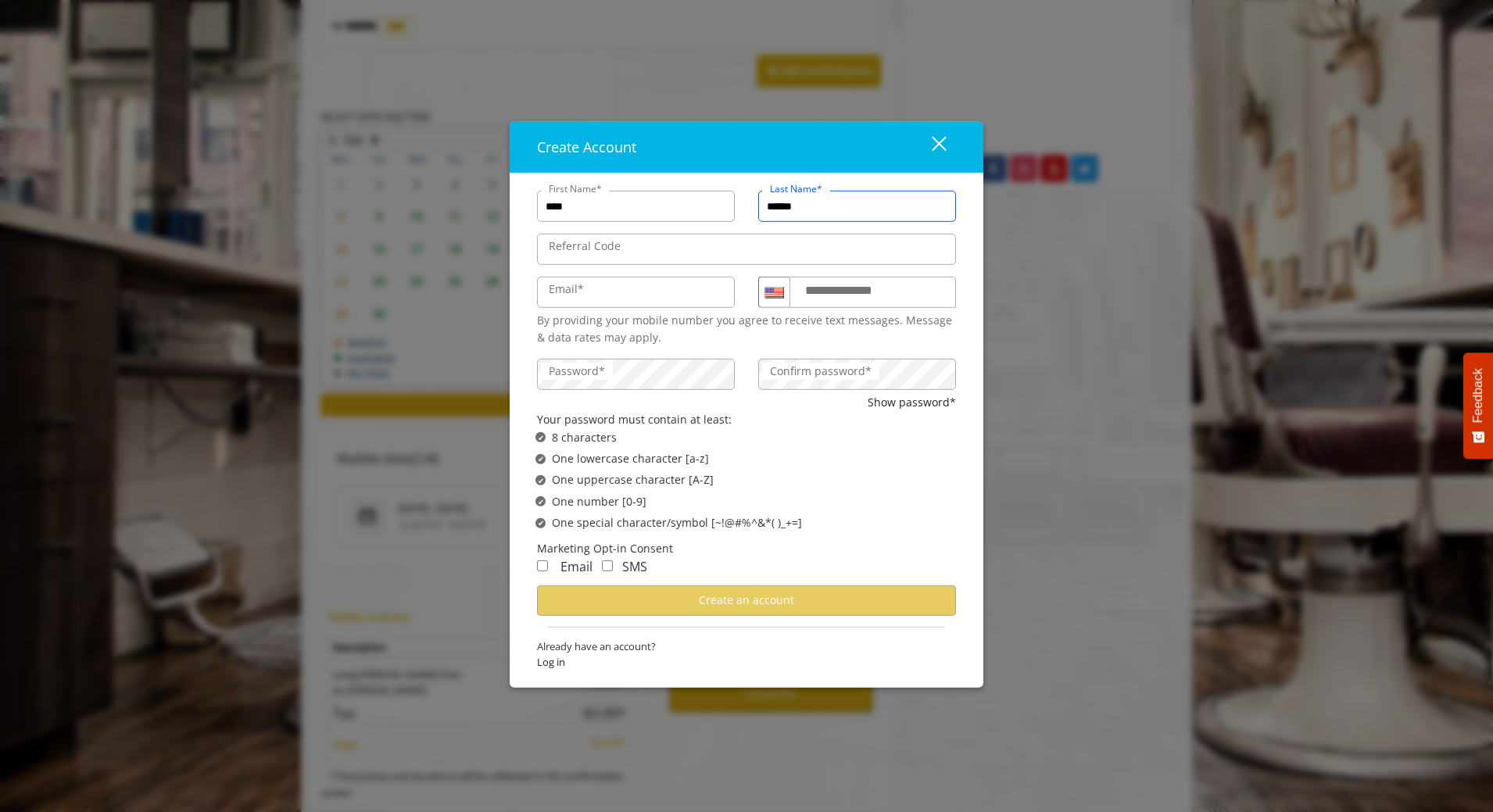
type input "******"
click at [612, 290] on input "Email*" at bounding box center [635, 292] width 198 height 31
type input "**********"
click at [892, 340] on div "By providing your mobile number you agree to receive text messages. Message & d…" at bounding box center [746, 329] width 419 height 35
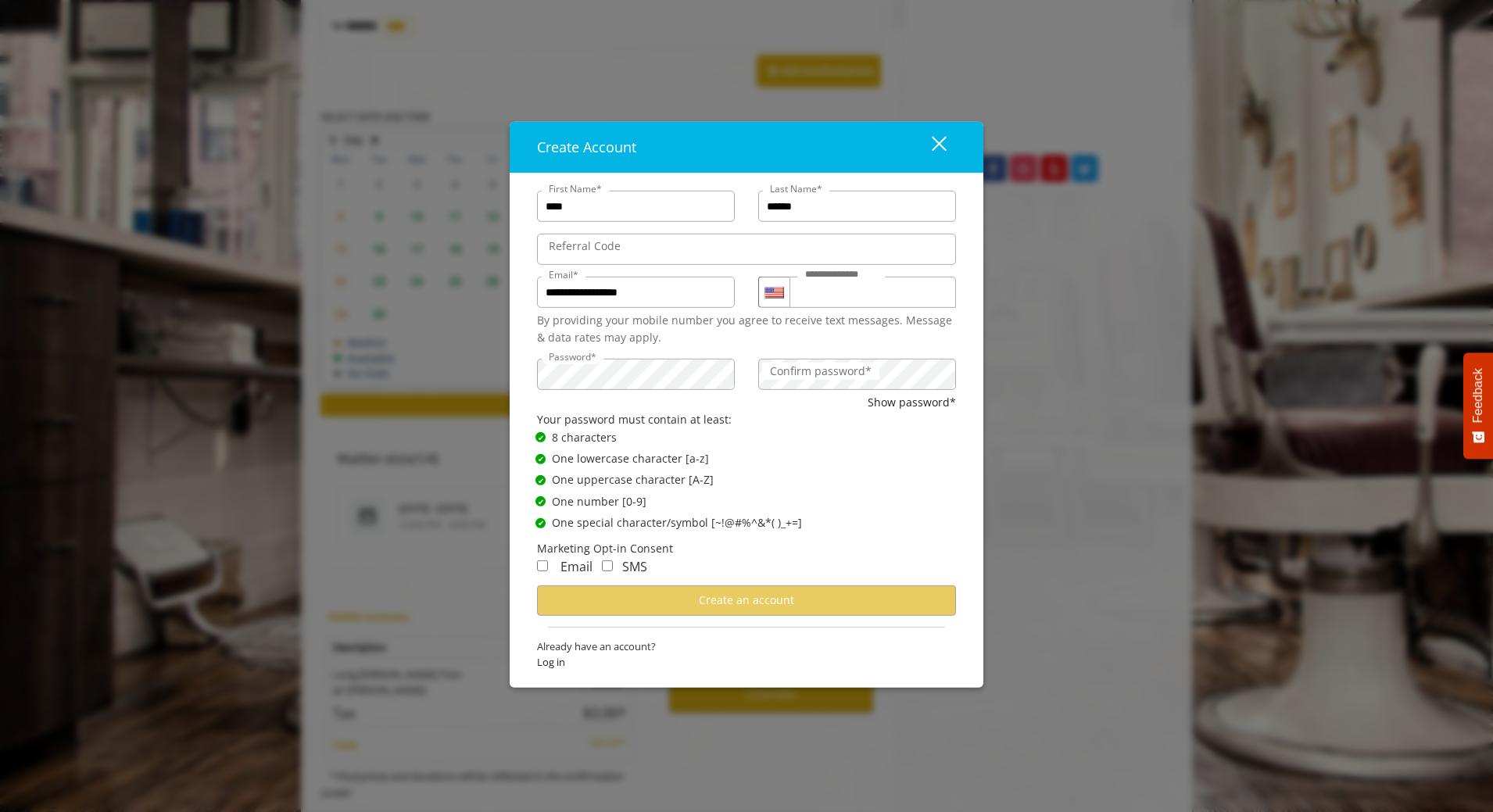
click at [852, 370] on label "Confirm password*" at bounding box center [821, 371] width 117 height 17
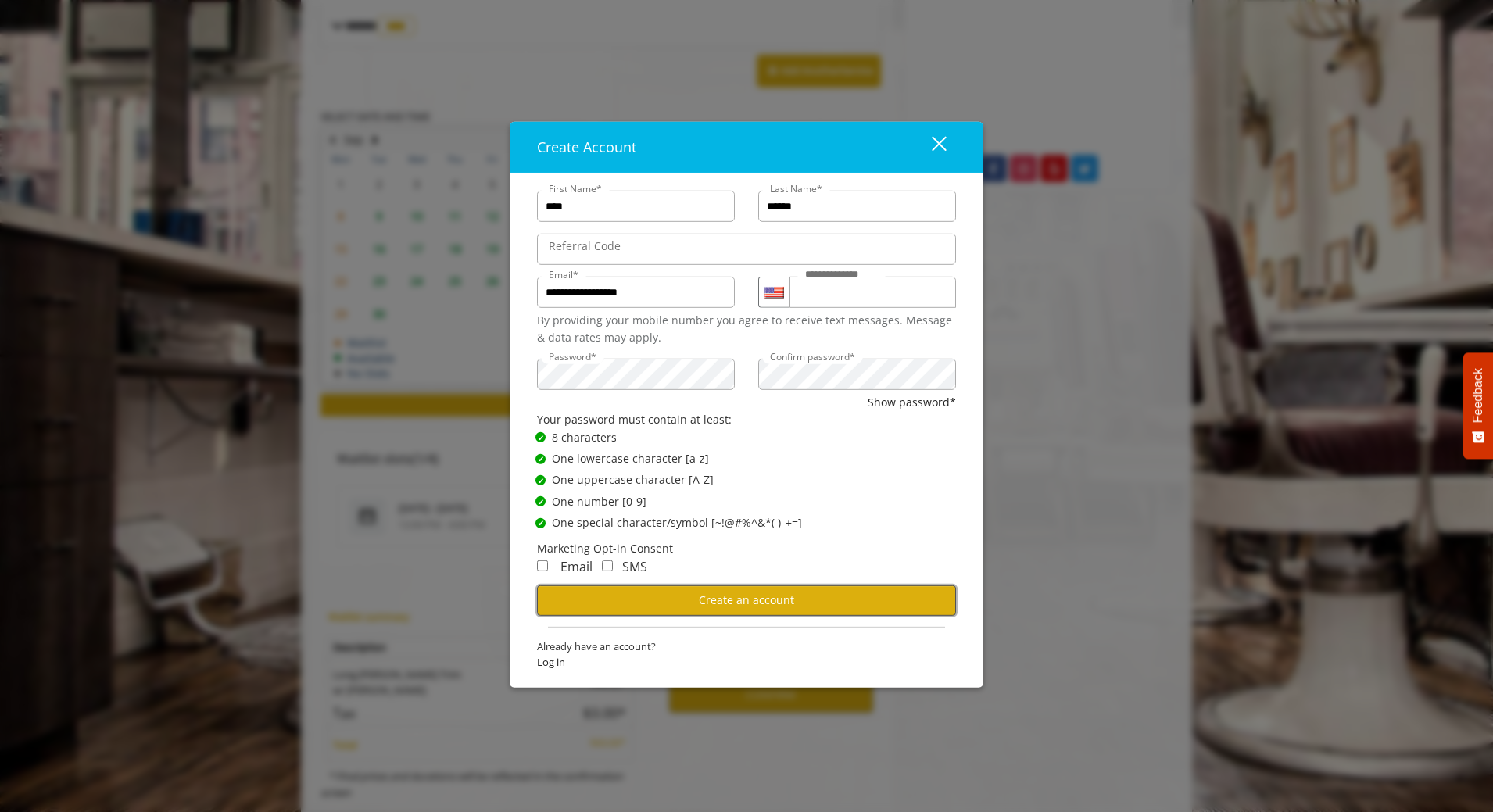
click at [742, 593] on span "Create an account" at bounding box center [746, 600] width 95 height 15
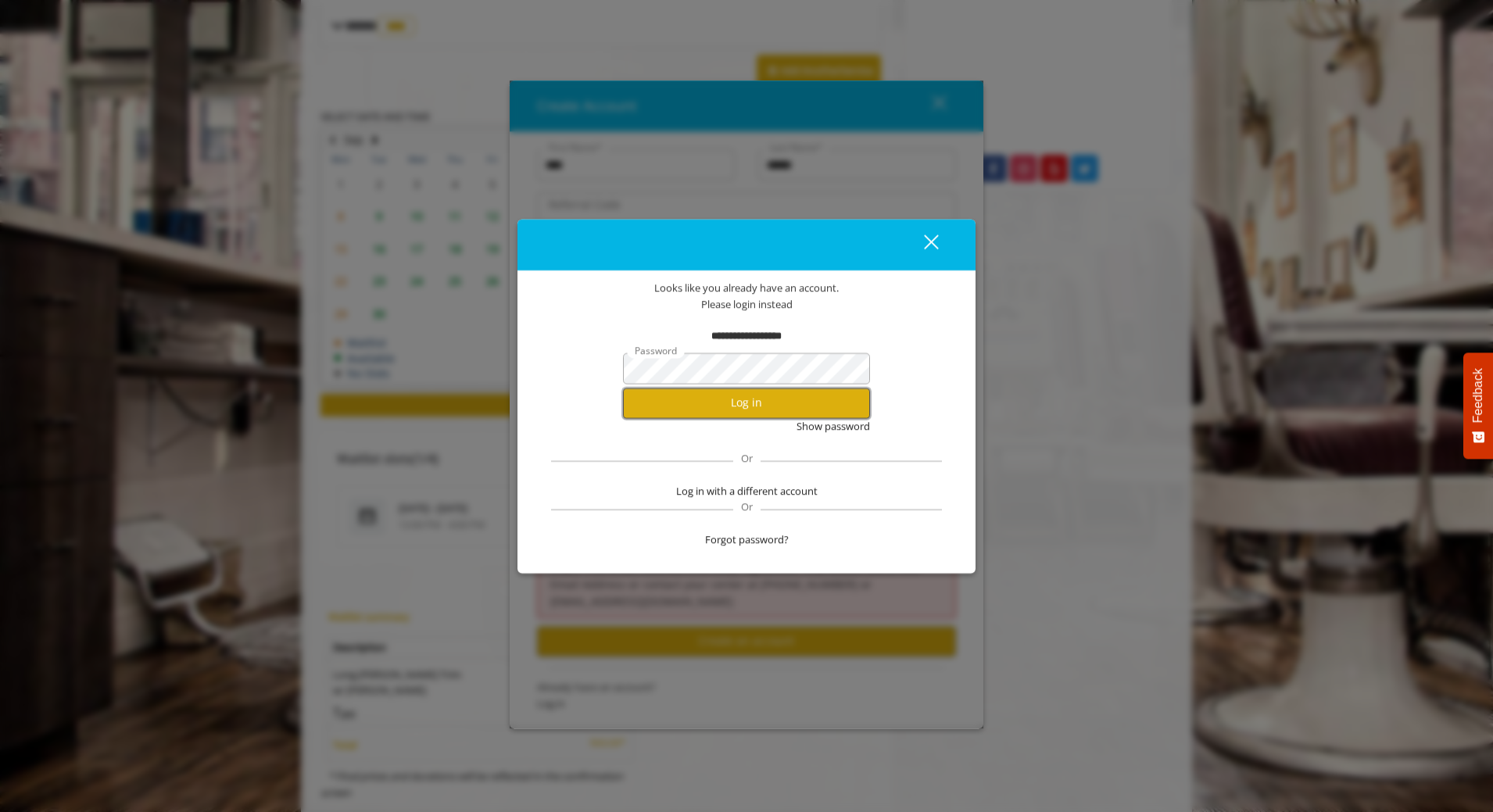
click at [800, 406] on button "Log in" at bounding box center [746, 402] width 247 height 30
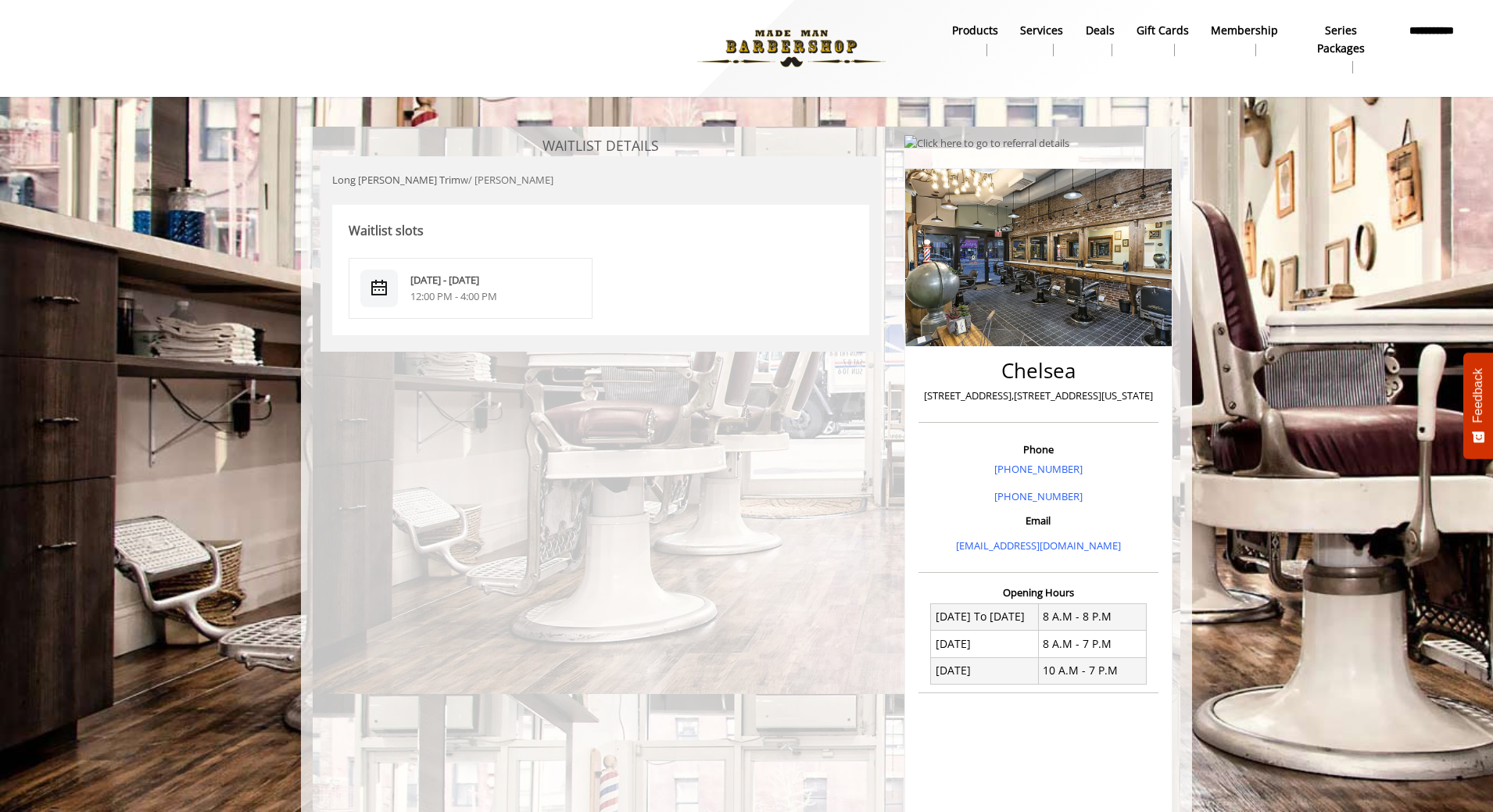
click at [1042, 146] on img "Click here to go to referral details" at bounding box center [987, 143] width 165 height 16
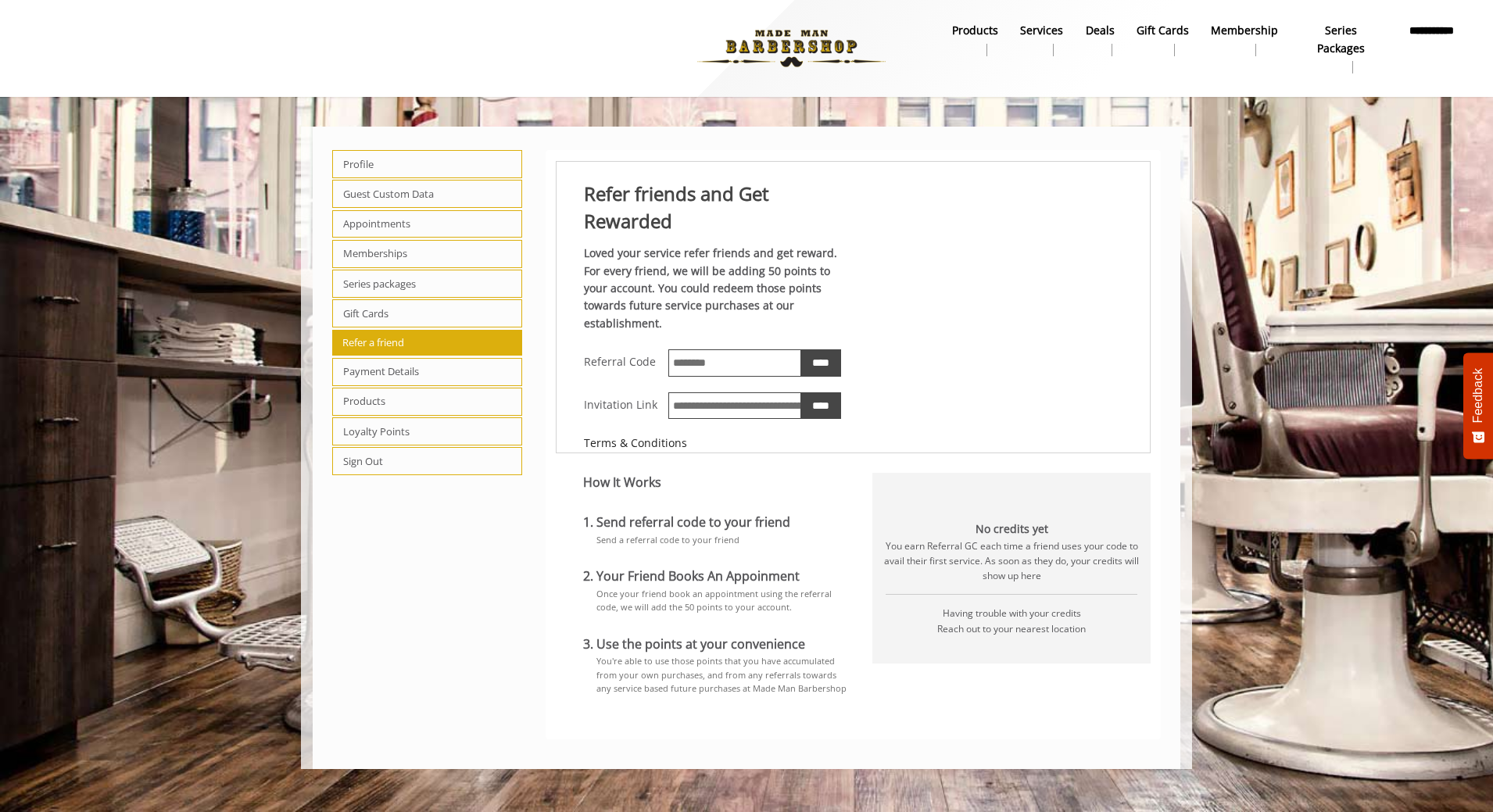
click at [443, 410] on span "Products" at bounding box center [427, 401] width 190 height 28
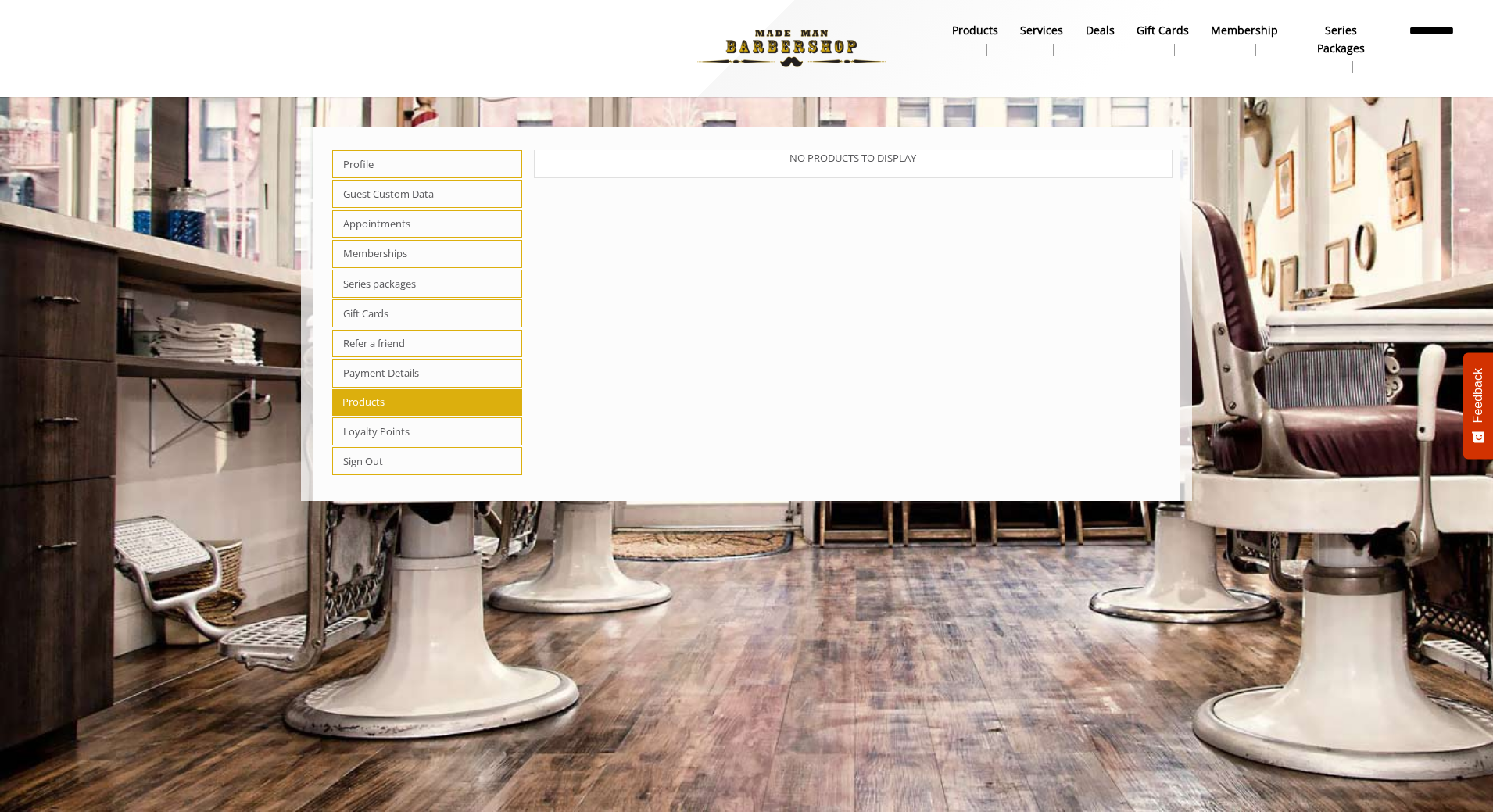
click at [441, 422] on span "Loyalty Points" at bounding box center [427, 431] width 190 height 28
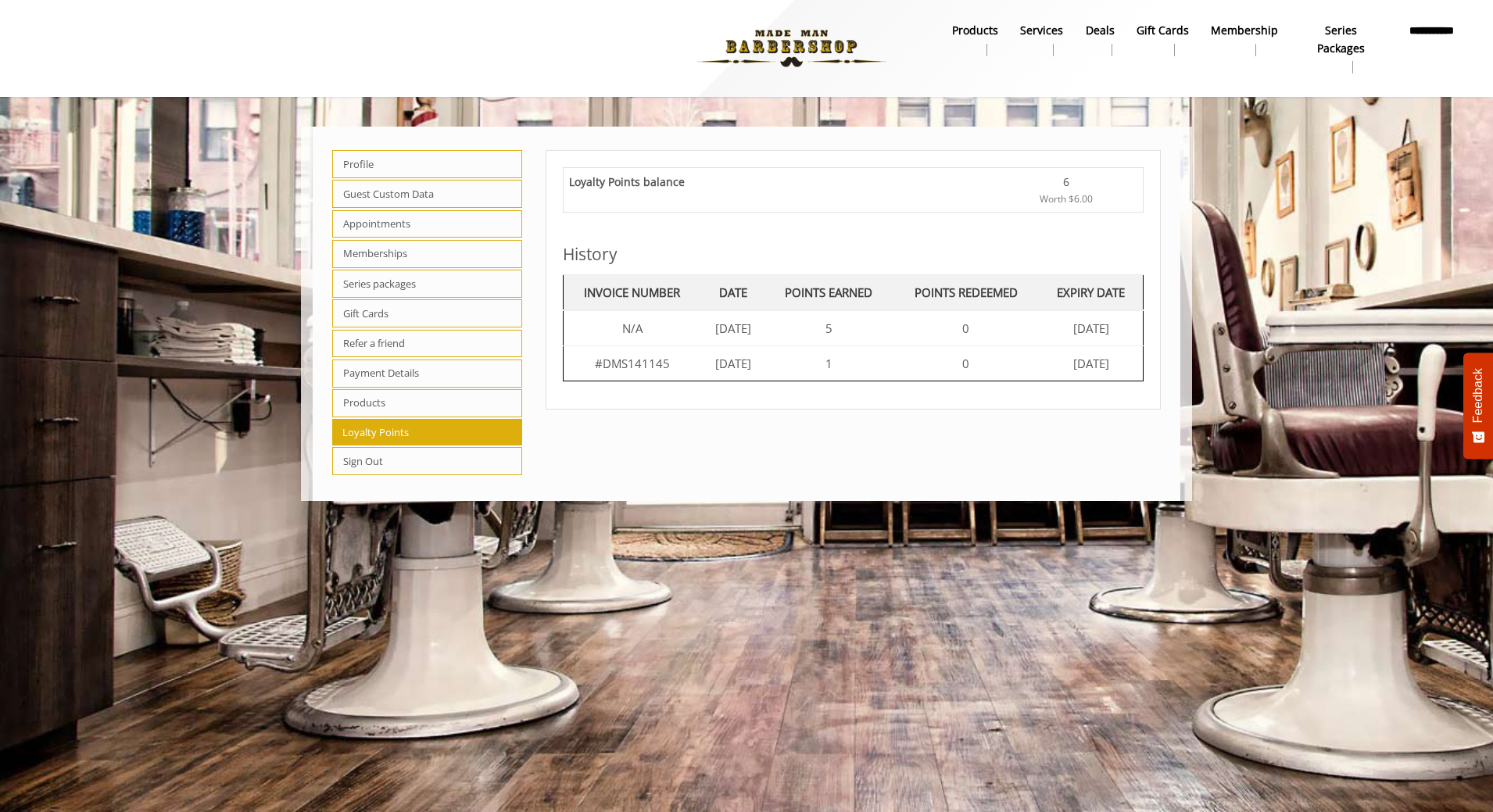
click at [417, 281] on span "Series packages" at bounding box center [427, 284] width 190 height 28
select select "*"
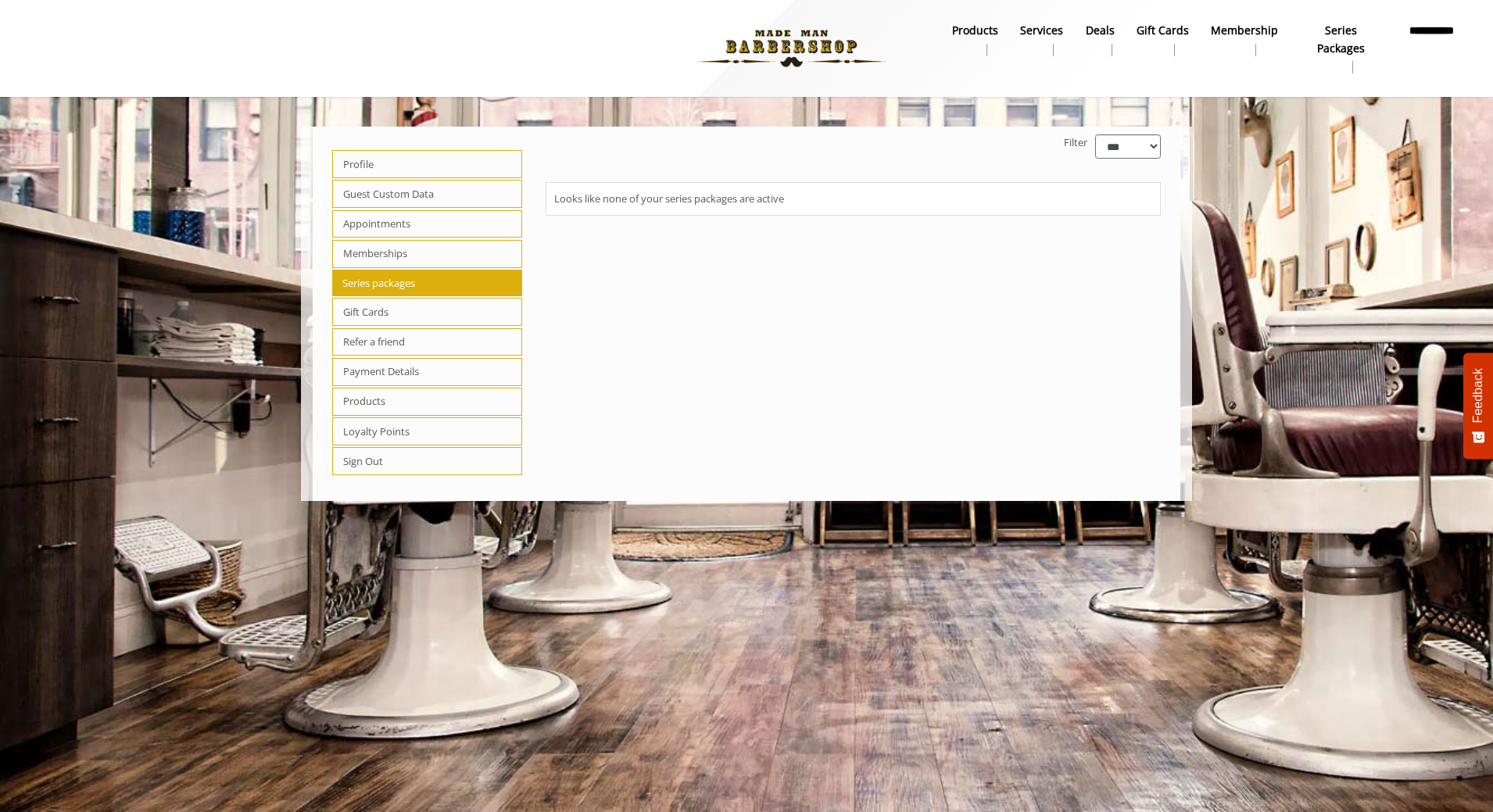
click at [416, 256] on span "Memberships" at bounding box center [427, 254] width 190 height 28
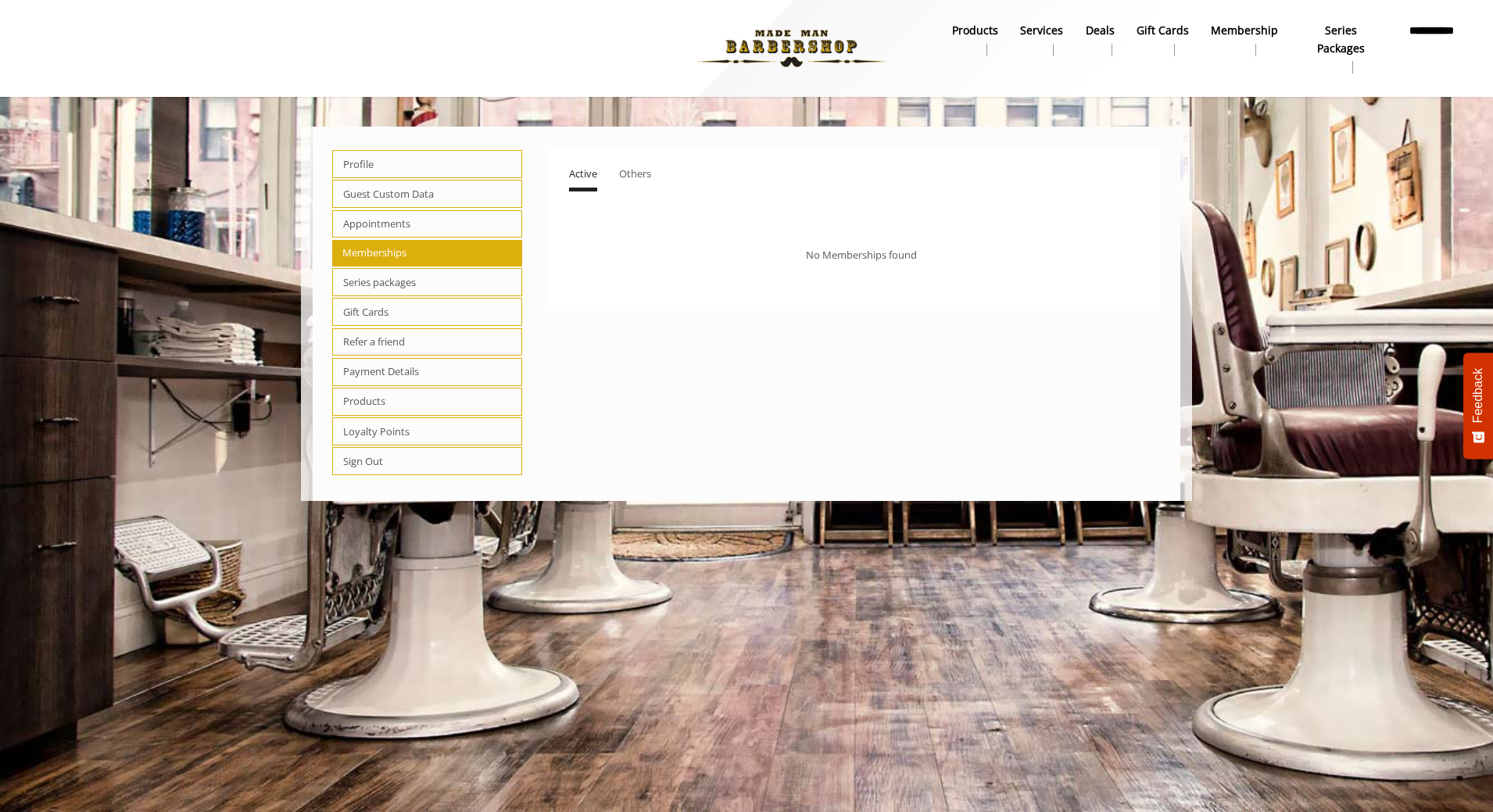
click at [636, 169] on span "Others" at bounding box center [635, 173] width 32 height 14
click at [443, 219] on span "Appointments" at bounding box center [427, 224] width 190 height 28
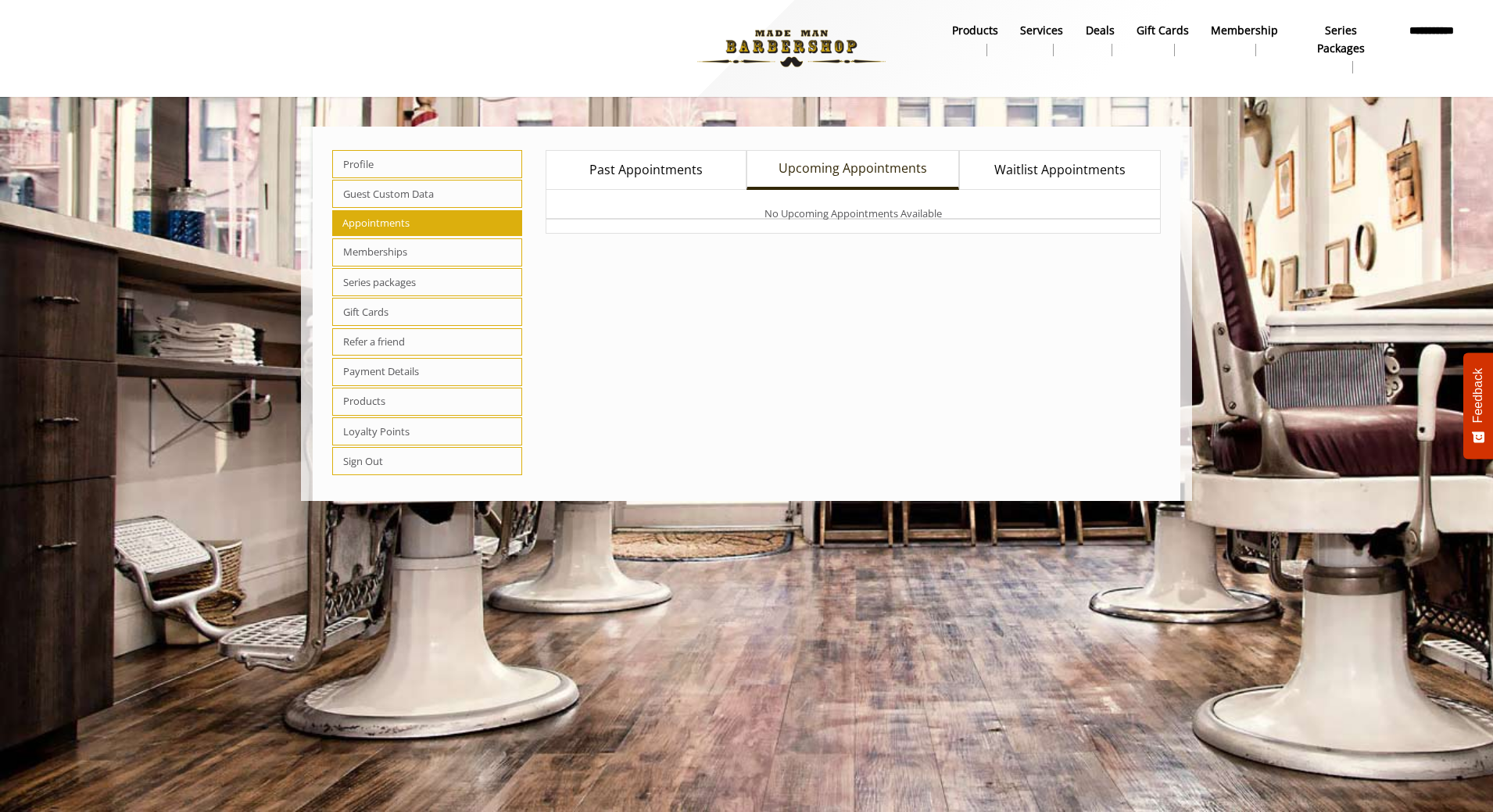
click at [1092, 174] on span "Waitlist Appointments" at bounding box center [1060, 170] width 132 height 21
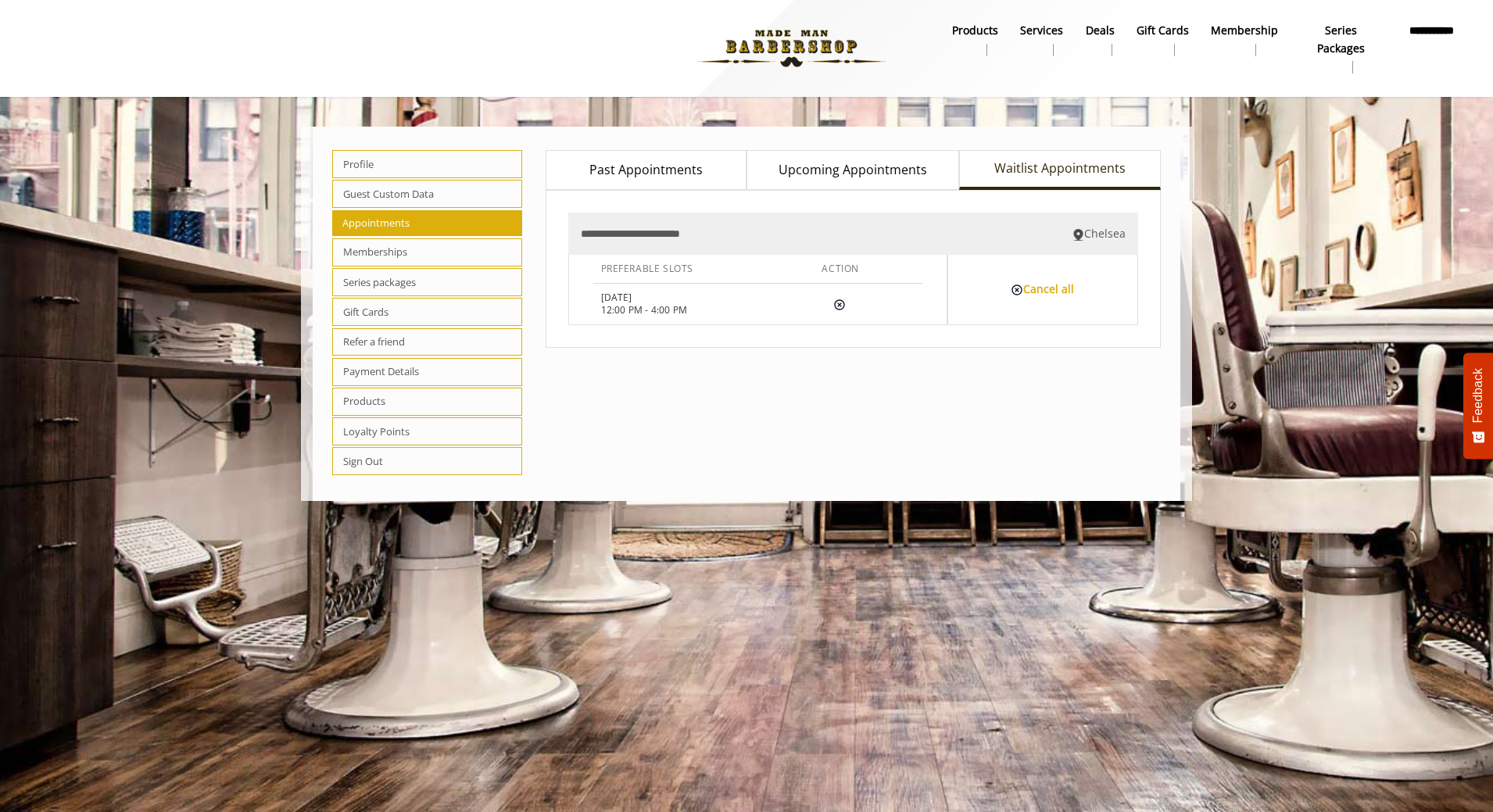
click at [669, 178] on span "Past Appointments" at bounding box center [646, 170] width 114 height 21
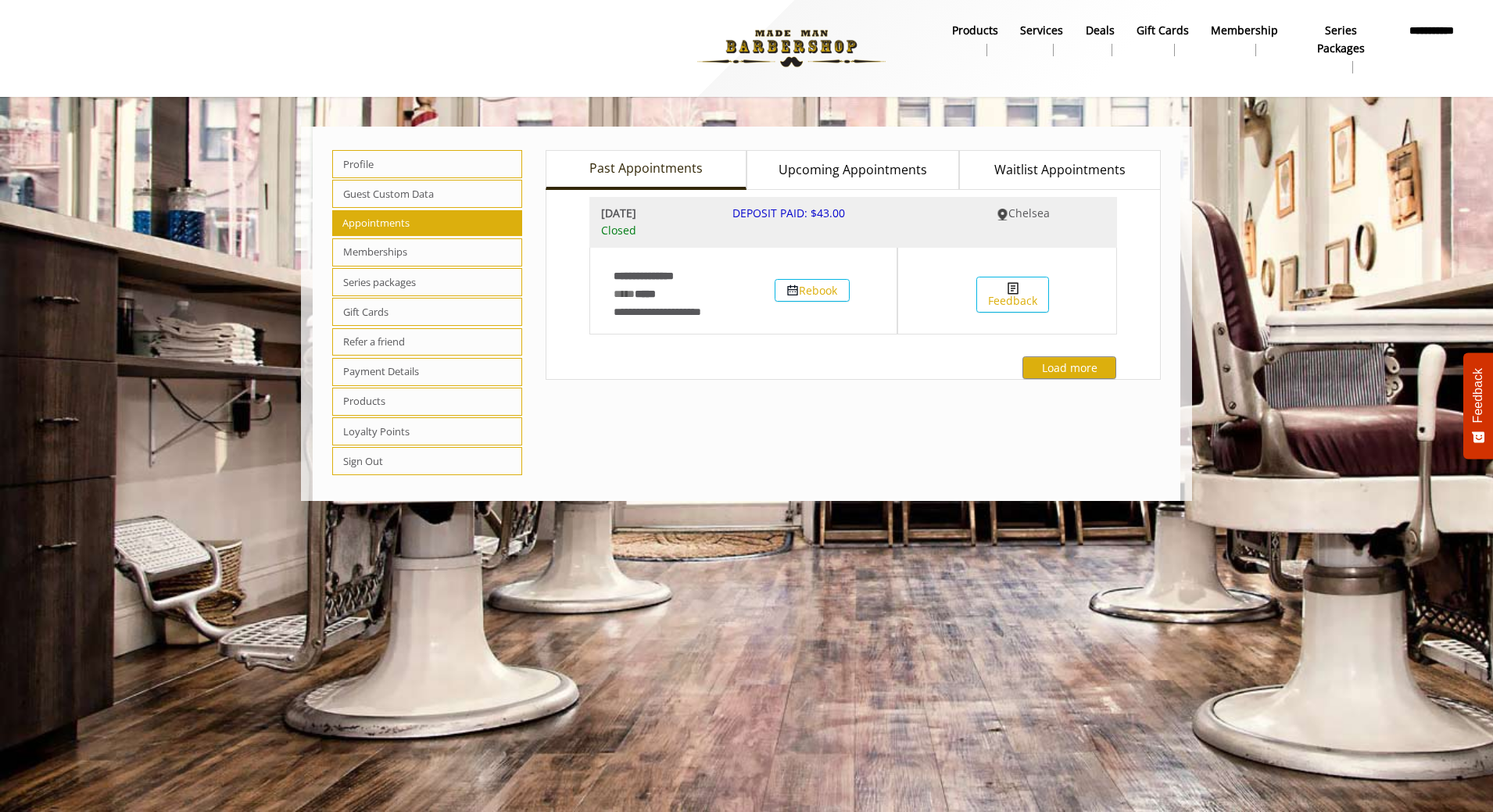
click at [1069, 163] on span "Waitlist Appointments" at bounding box center [1060, 170] width 132 height 21
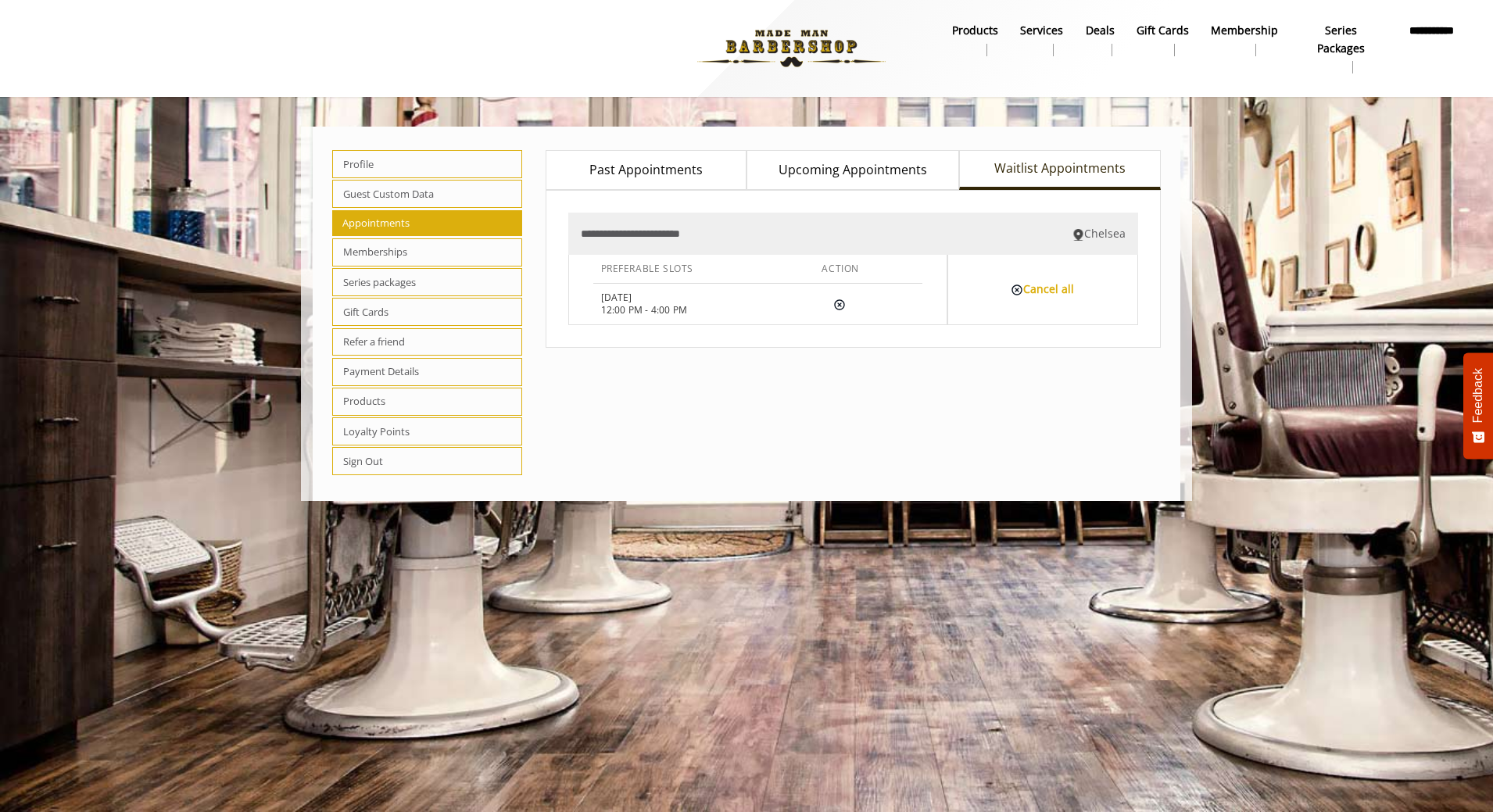
click at [1342, 39] on b "Series packages" at bounding box center [1341, 39] width 83 height 35
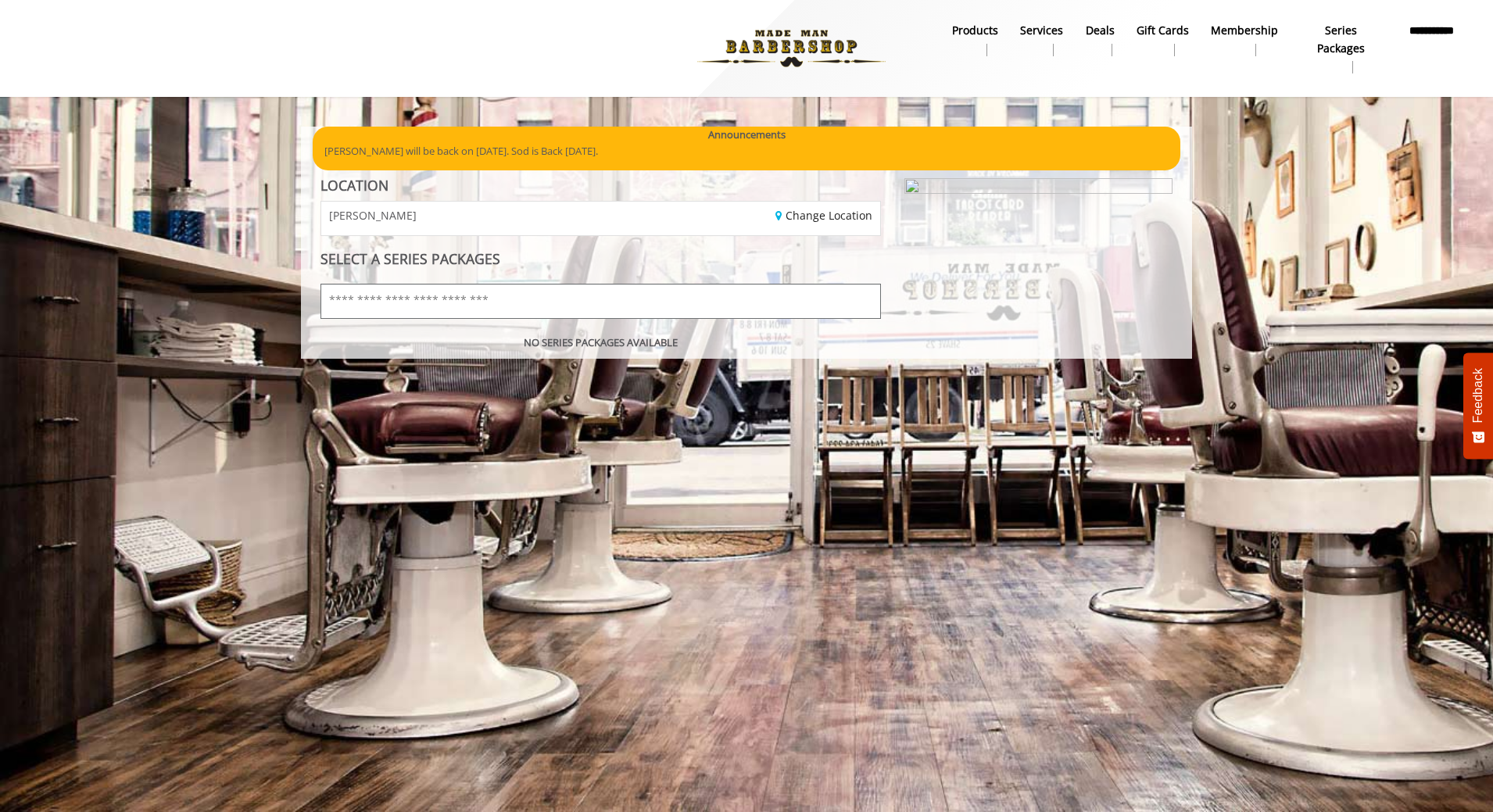
click at [829, 302] on input "text" at bounding box center [600, 301] width 560 height 35
click at [1258, 43] on link "Membership" at bounding box center [1244, 39] width 89 height 40
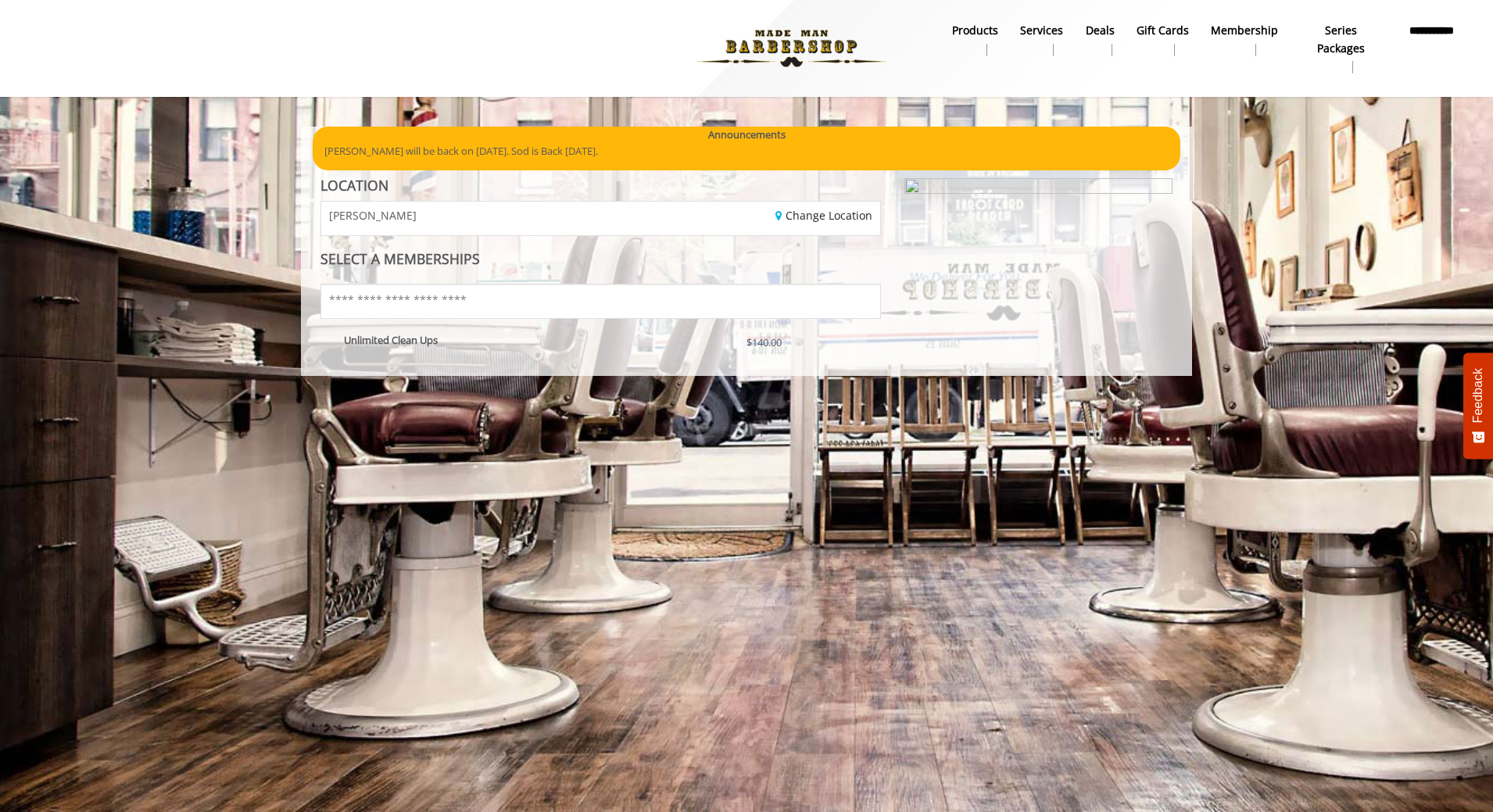
click at [782, 362] on div "$140.00" at bounding box center [779, 347] width 89 height 27
click at [869, 345] on span at bounding box center [869, 345] width 0 height 0
